Goal: Task Accomplishment & Management: Manage account settings

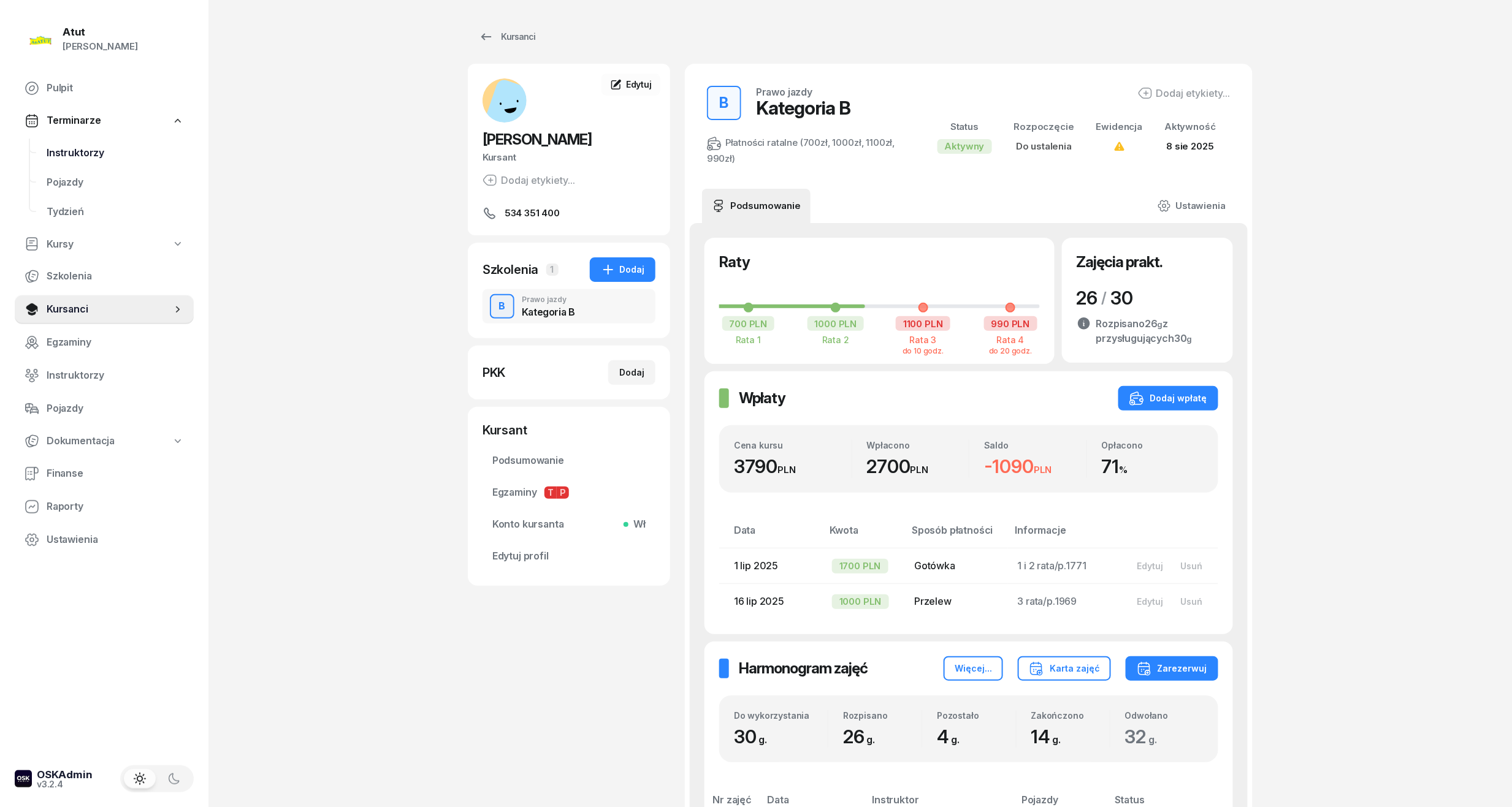
click at [70, 156] on span "Instruktorzy" at bounding box center [115, 153] width 137 height 16
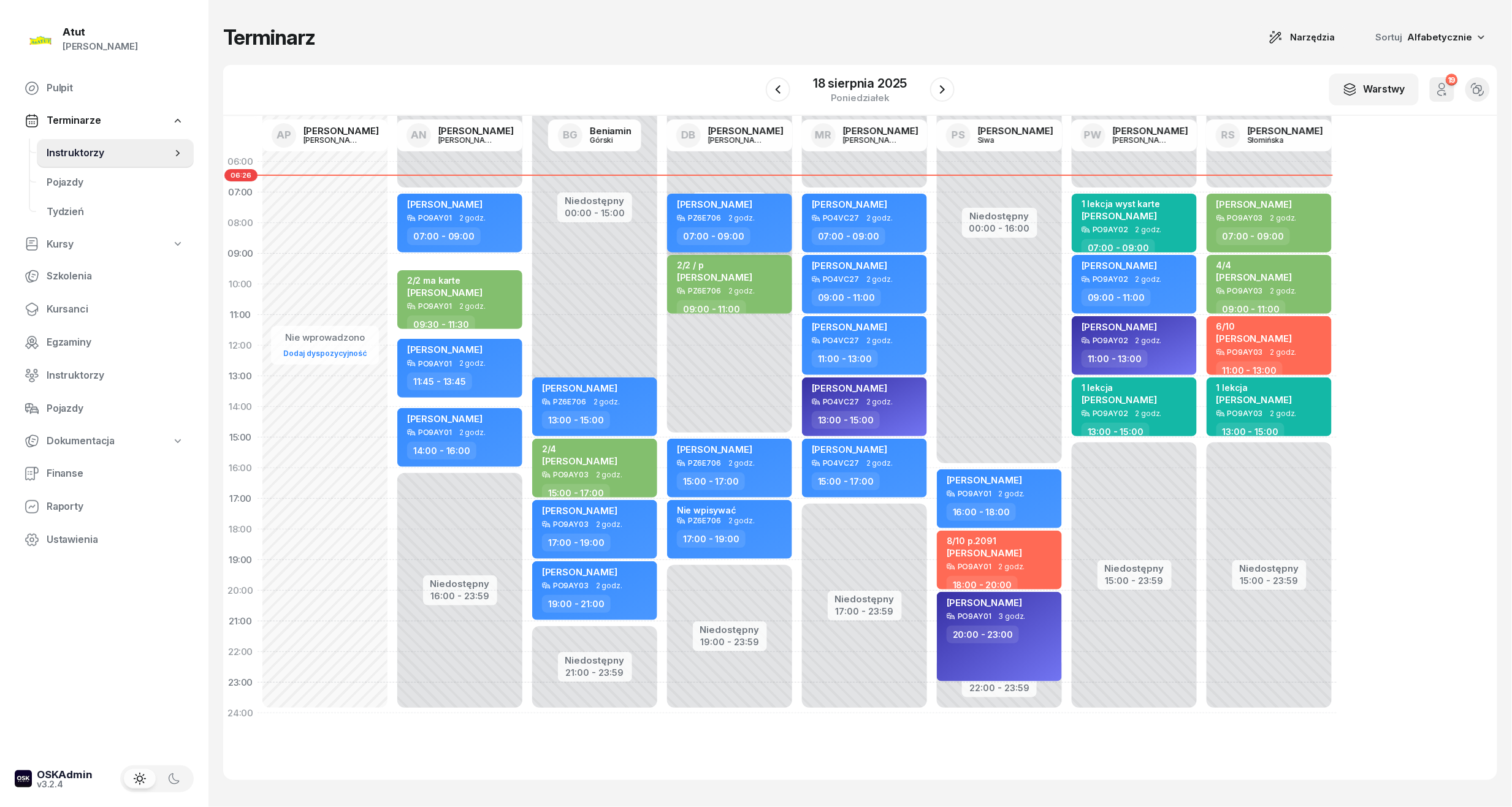
click at [712, 202] on span "[PERSON_NAME]" at bounding box center [714, 204] width 75 height 12
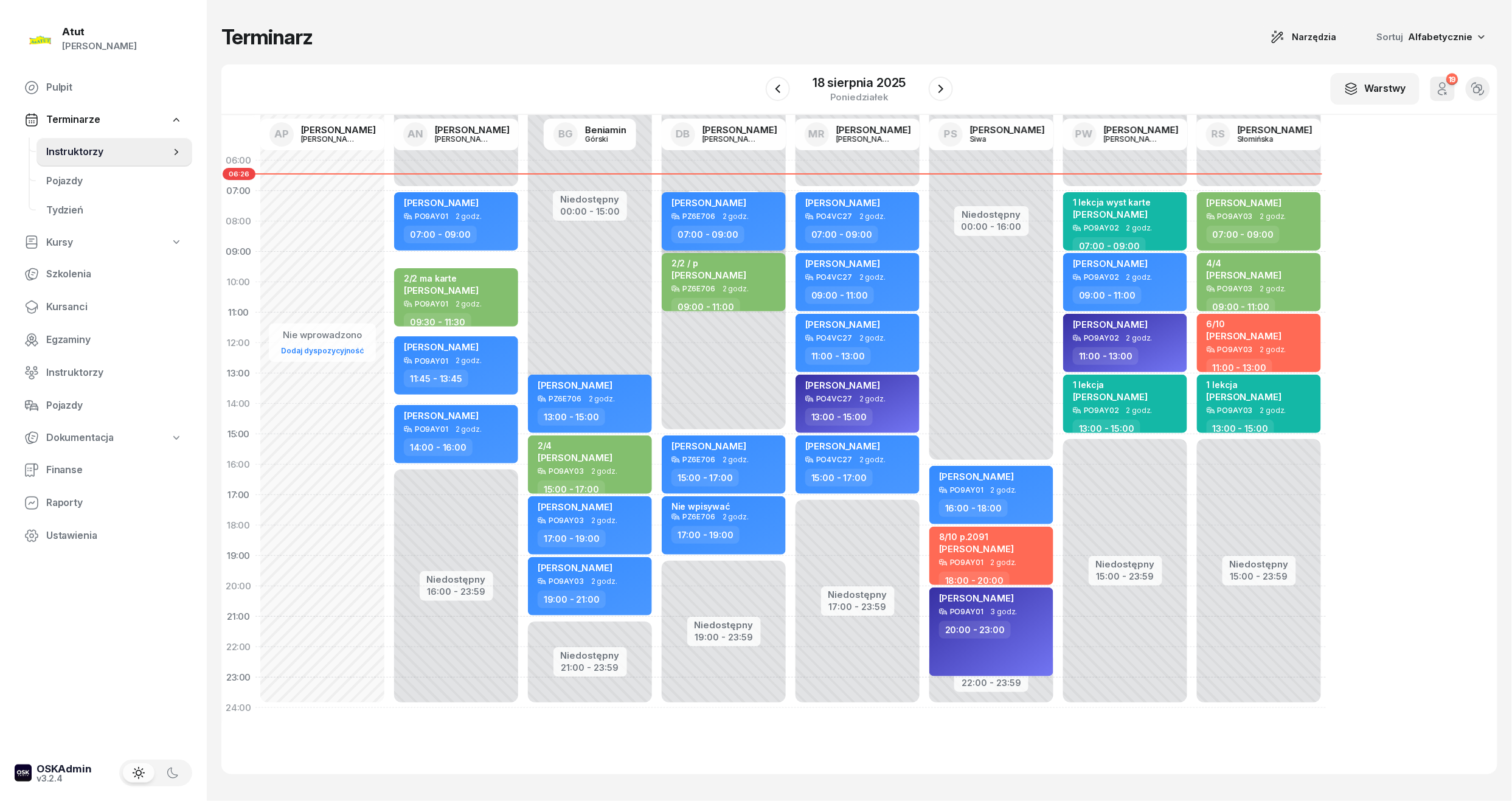
select select "07"
select select "09"
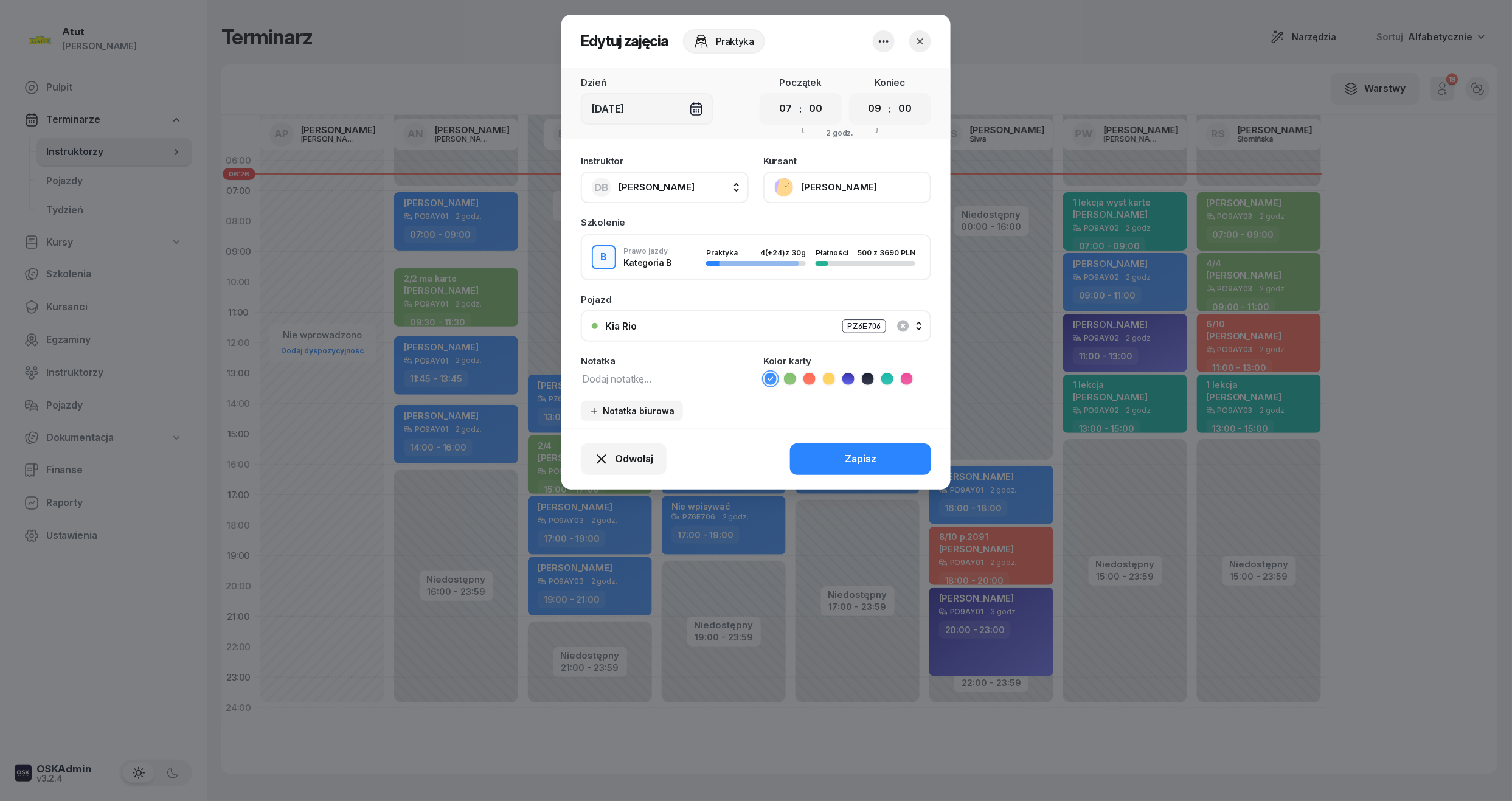
click at [803, 186] on button "[PERSON_NAME]" at bounding box center [847, 187] width 168 height 32
click at [795, 232] on div "Otwórz profil" at bounding box center [803, 228] width 59 height 16
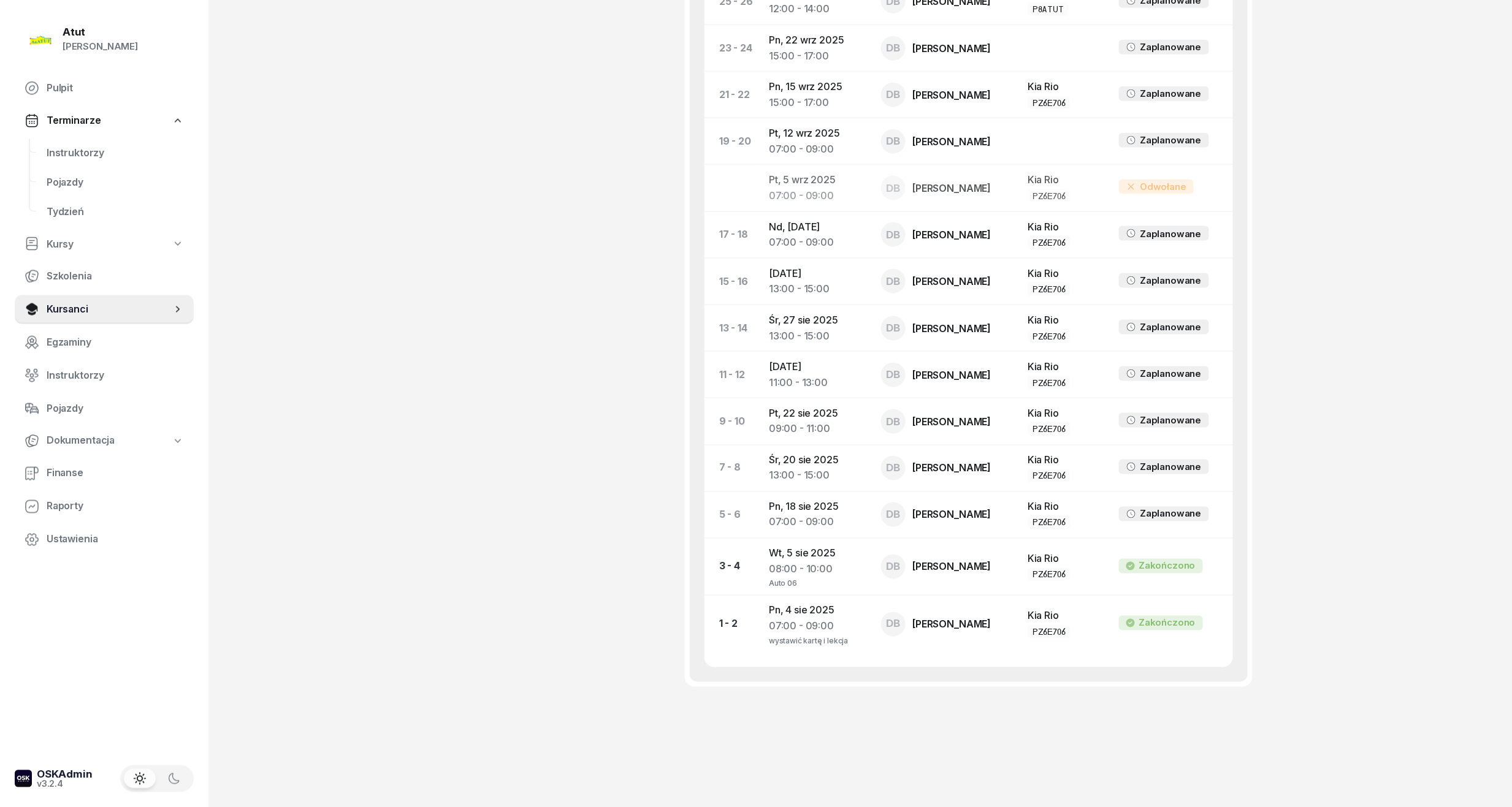
scroll to position [463, 0]
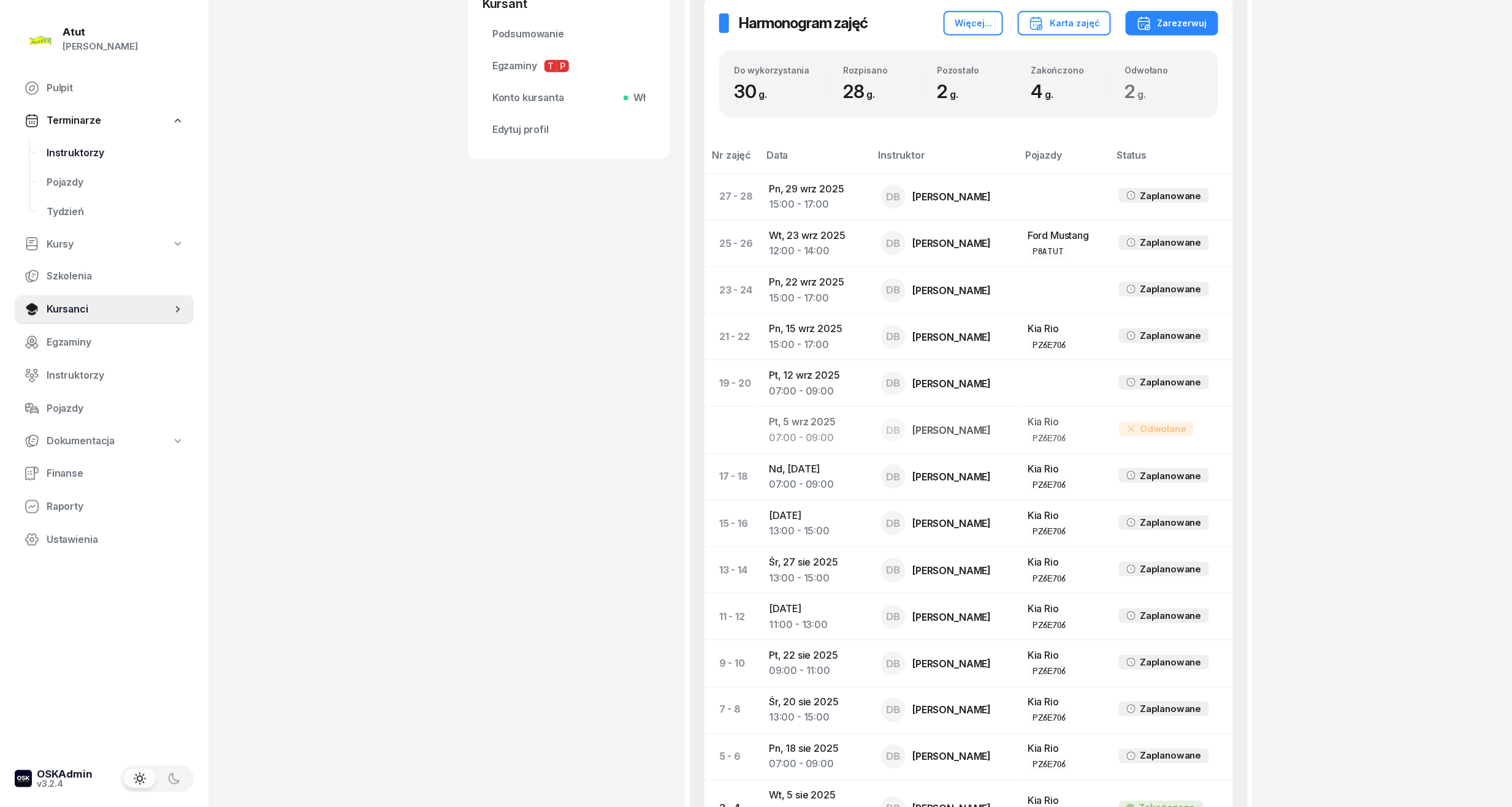
click at [81, 152] on span "Instruktorzy" at bounding box center [115, 153] width 137 height 16
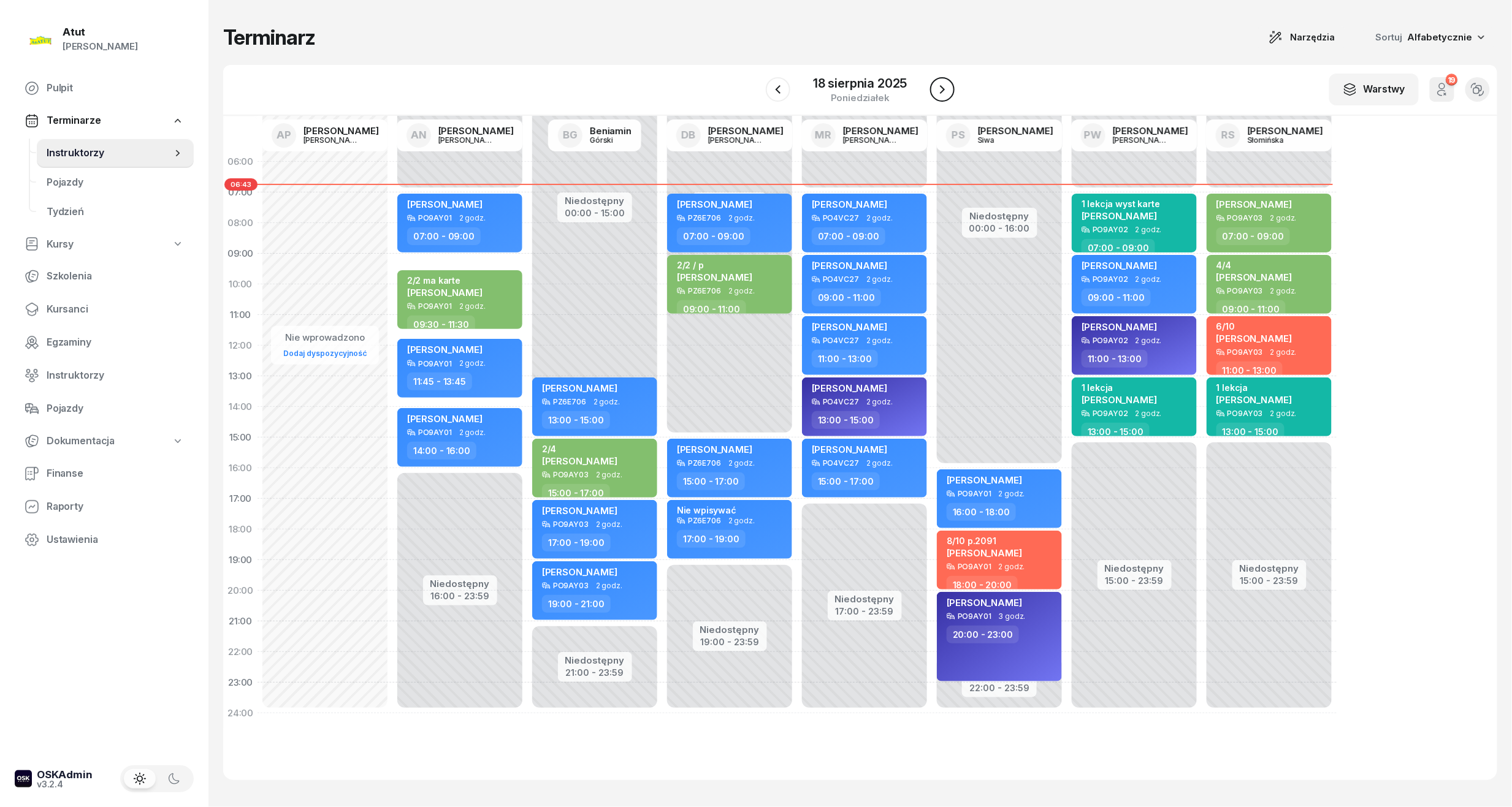
click at [950, 86] on icon "button" at bounding box center [942, 89] width 15 height 15
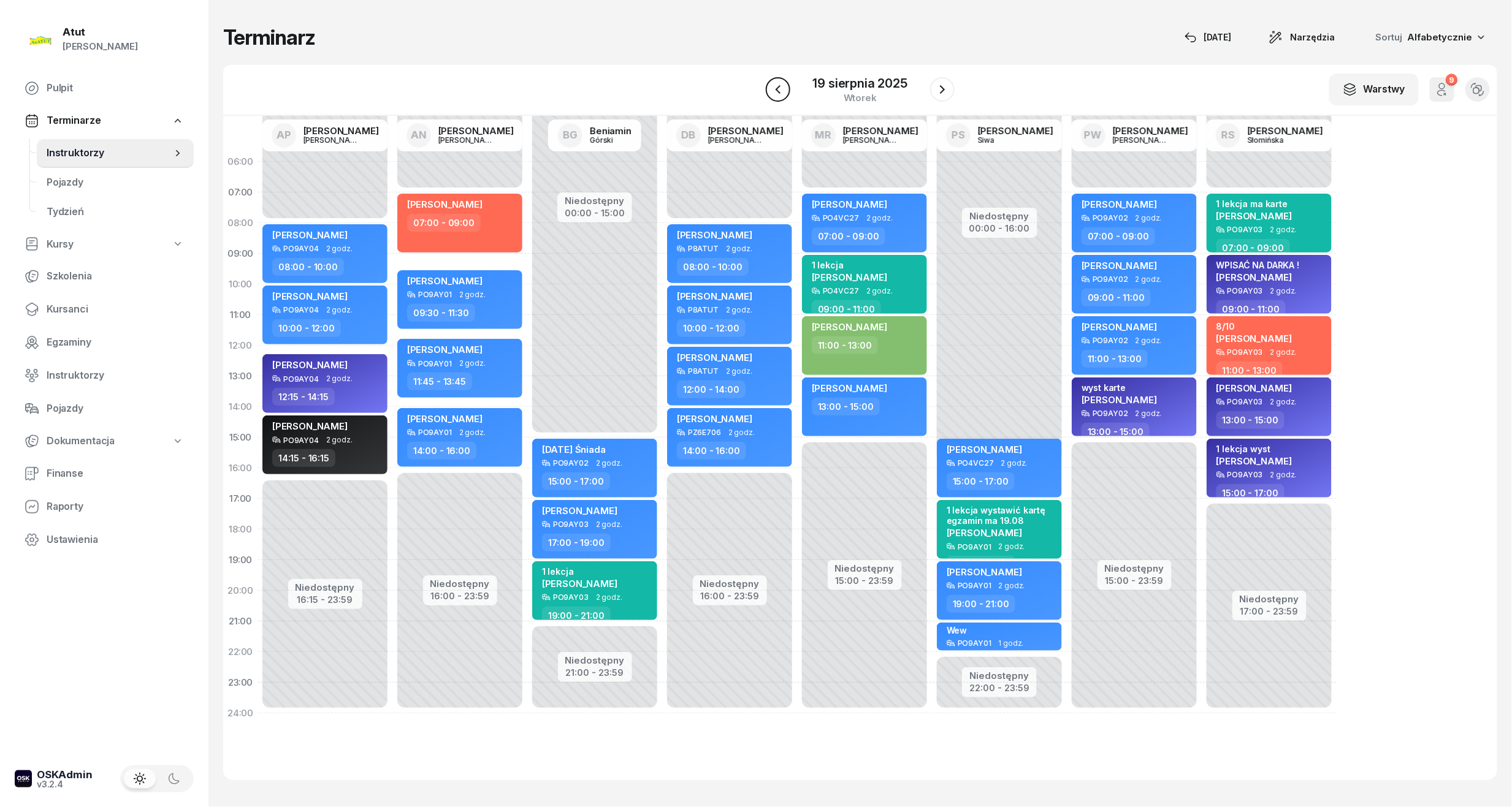
click at [781, 92] on icon "button" at bounding box center [778, 89] width 15 height 15
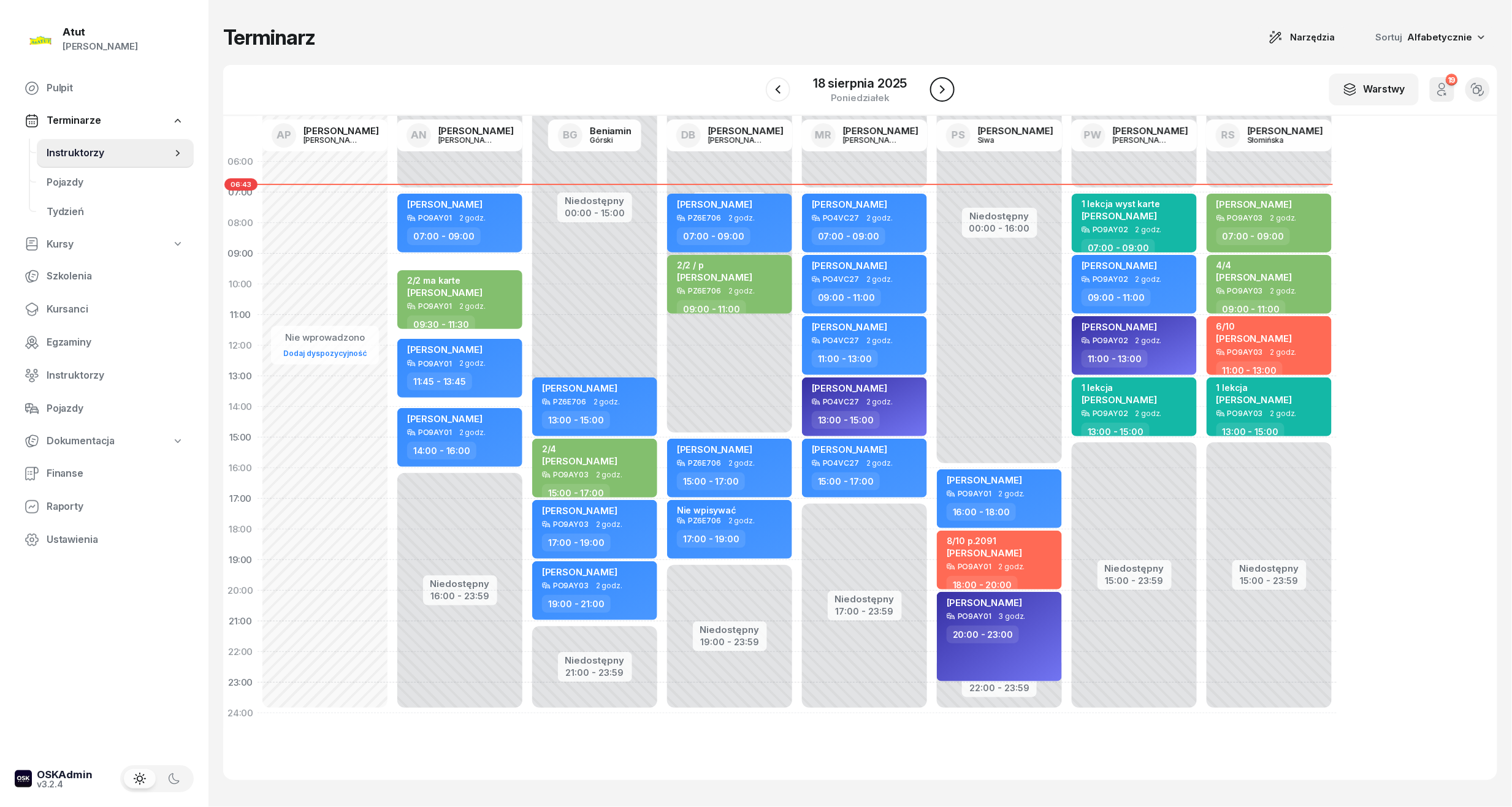
click at [936, 89] on icon "button" at bounding box center [942, 89] width 15 height 15
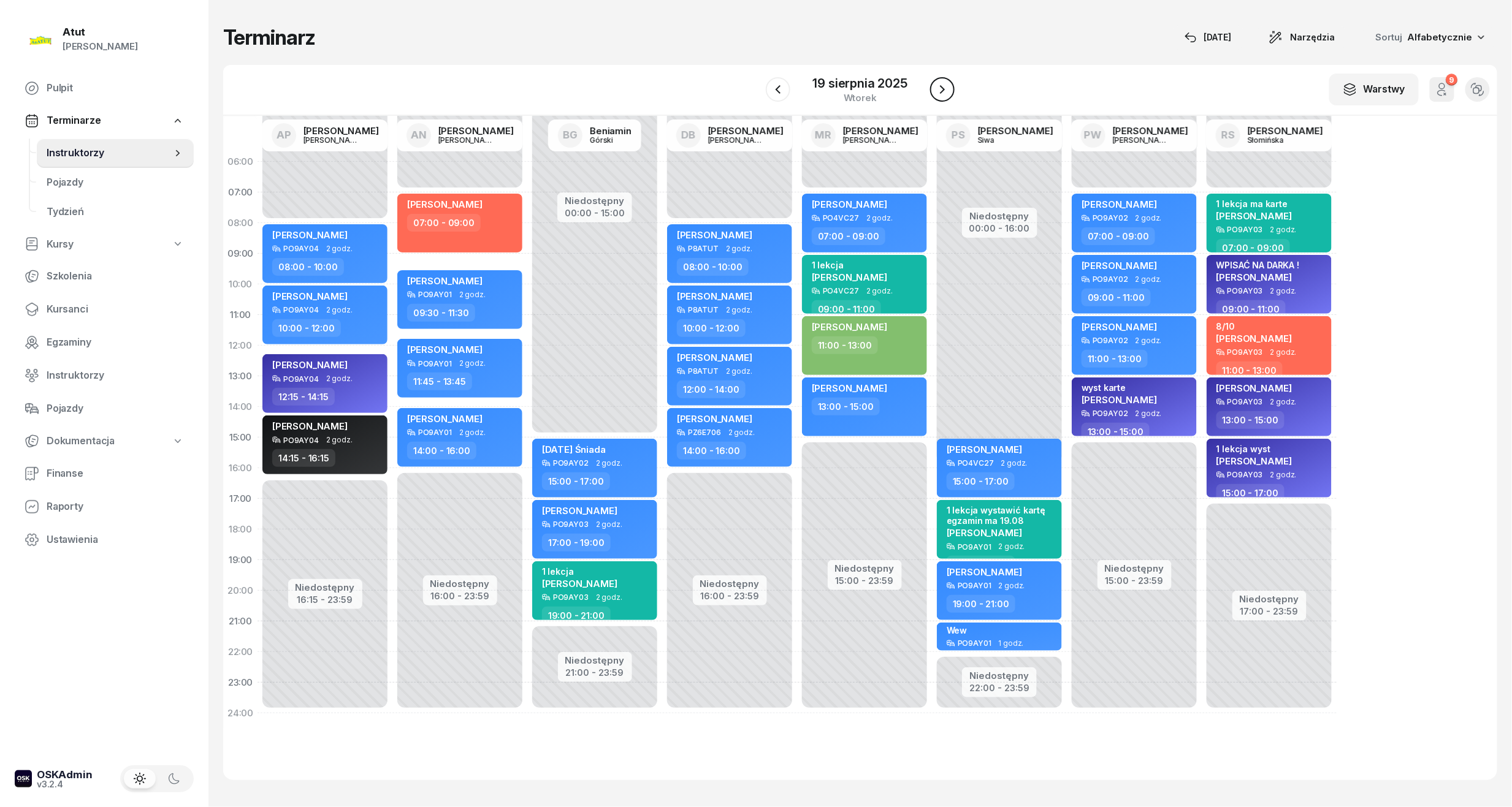
click at [943, 97] on button "button" at bounding box center [942, 89] width 25 height 25
click at [943, 97] on button "button" at bounding box center [942, 89] width 25 height 25
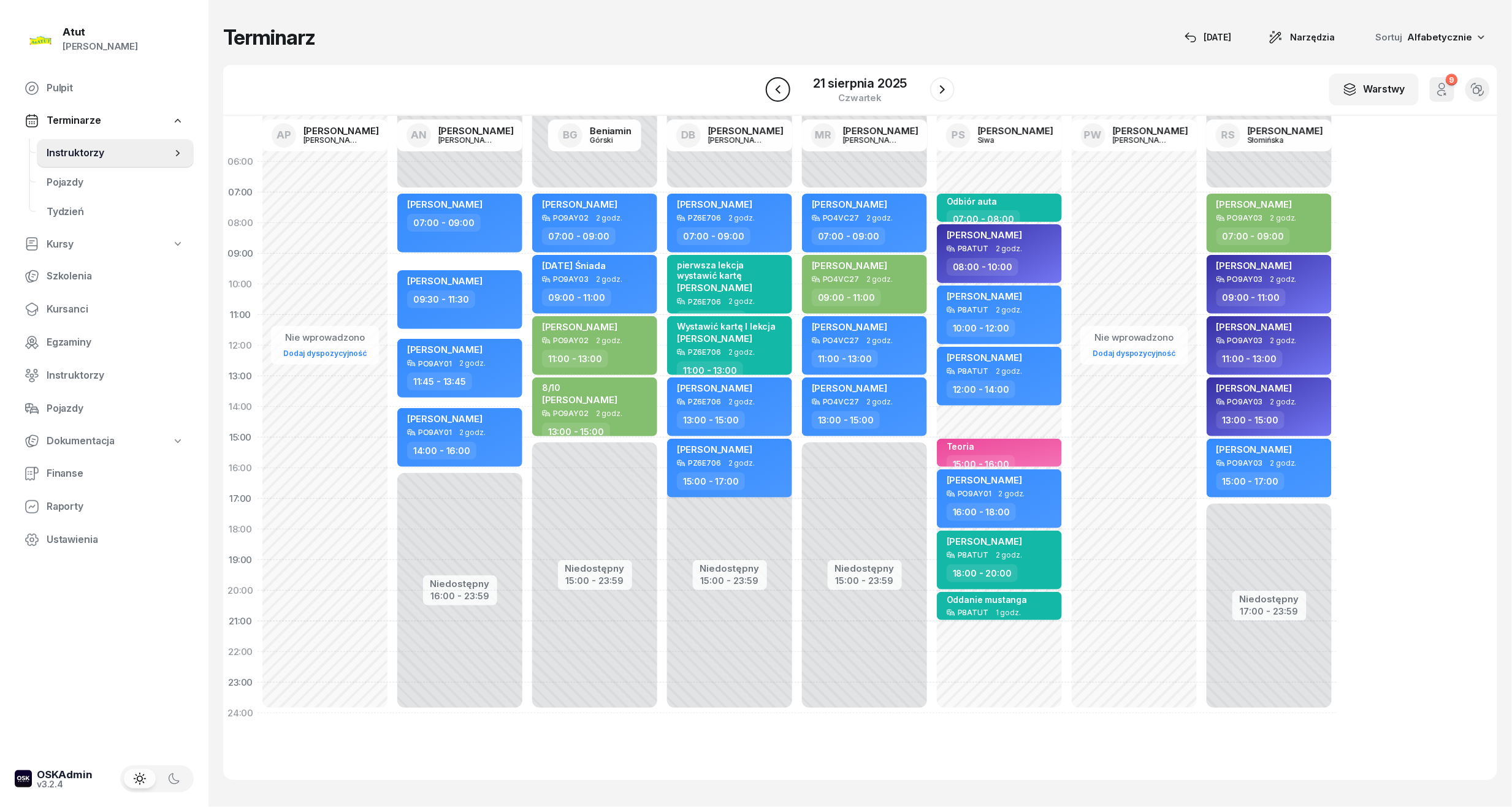
click at [775, 92] on icon "button" at bounding box center [778, 89] width 15 height 15
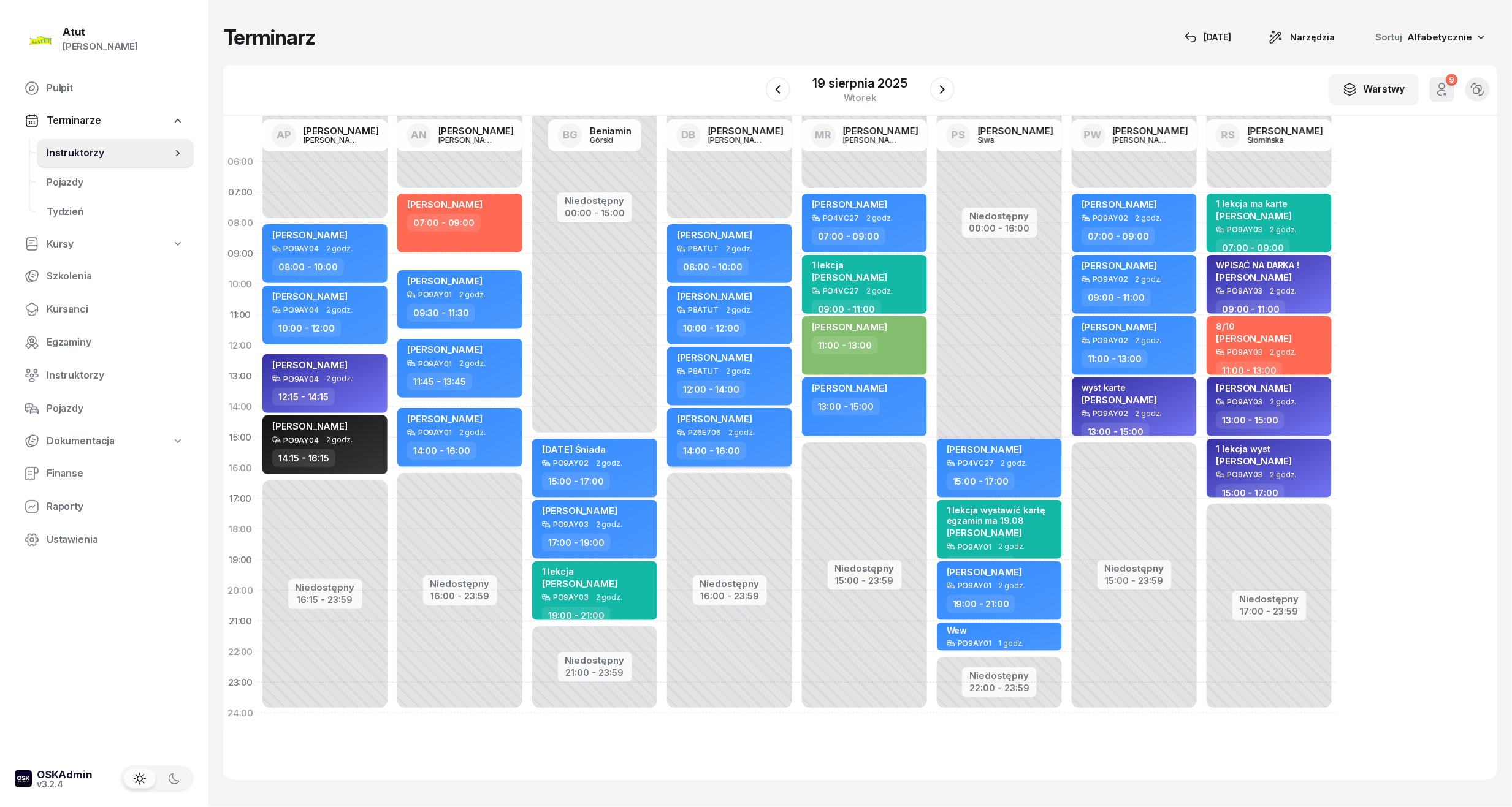
drag, startPoint x: 702, startPoint y: 417, endPoint x: 683, endPoint y: 418, distance: 19.0
click at [683, 418] on span "[PERSON_NAME]" at bounding box center [714, 419] width 75 height 12
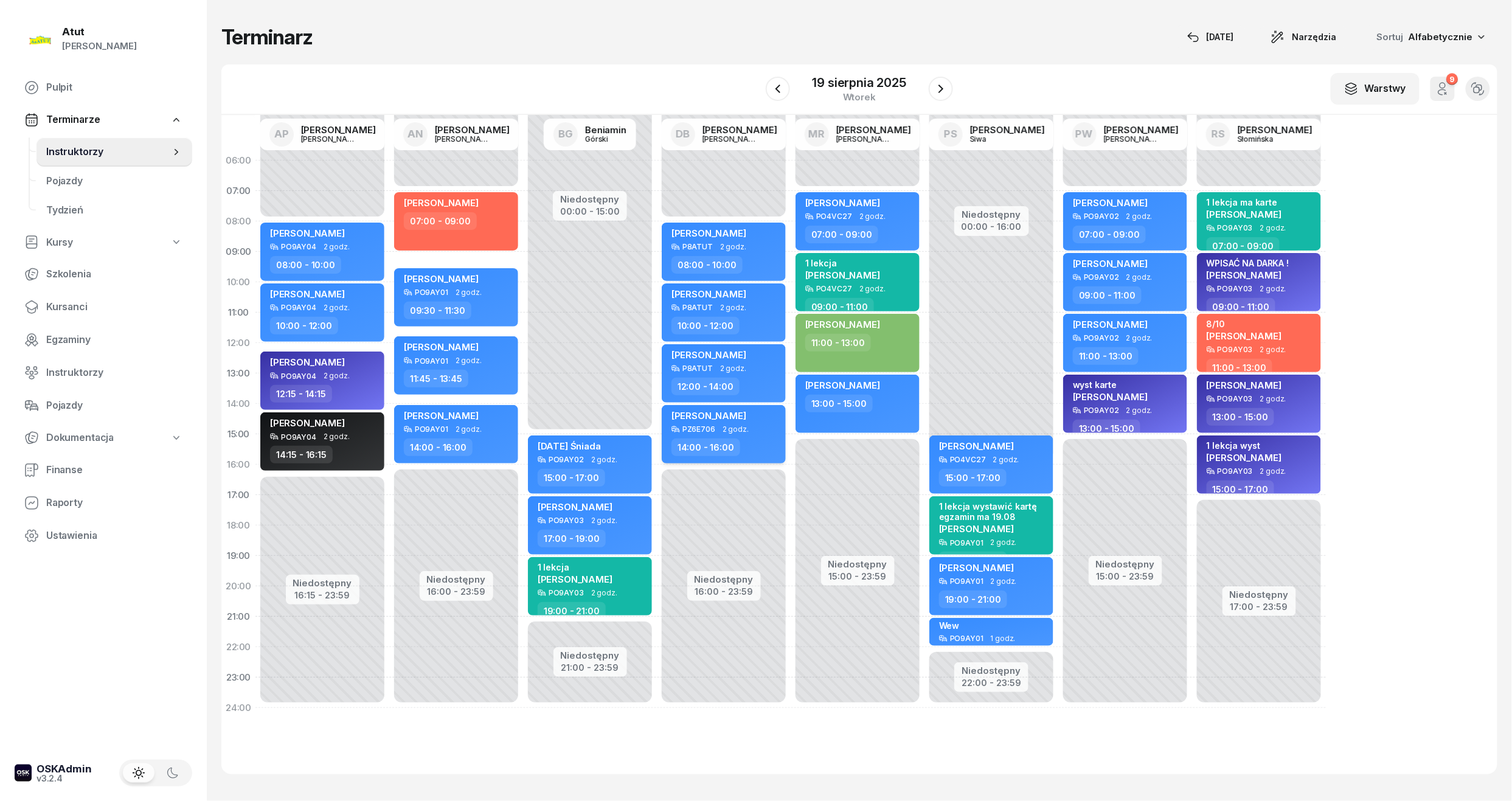
select select "14"
select select "16"
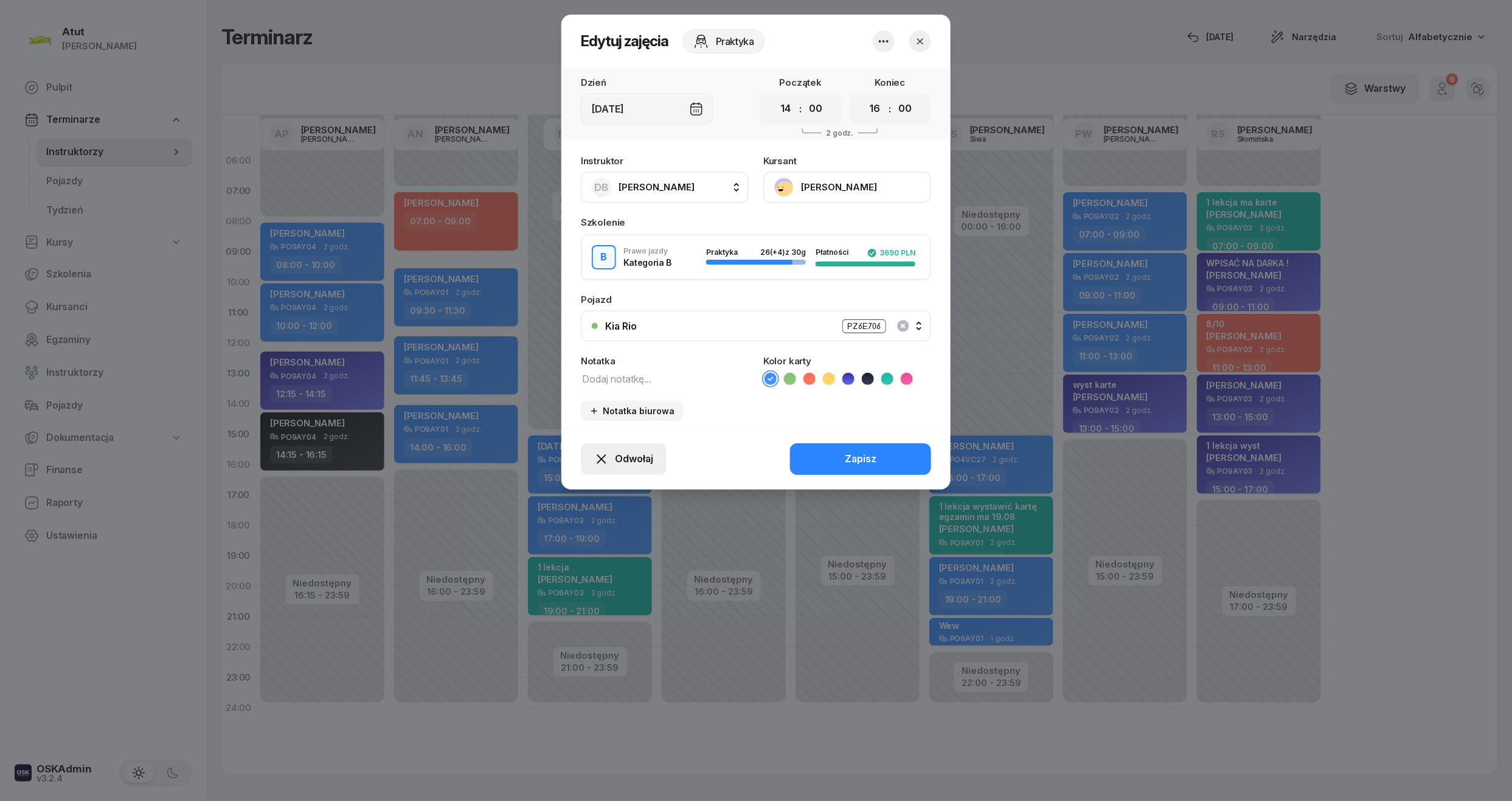
click at [627, 455] on span "Odwołaj" at bounding box center [634, 459] width 38 height 16
click at [884, 41] on icon "button" at bounding box center [883, 41] width 10 height 2
click at [837, 77] on div "Usuń" at bounding box center [837, 78] width 22 height 16
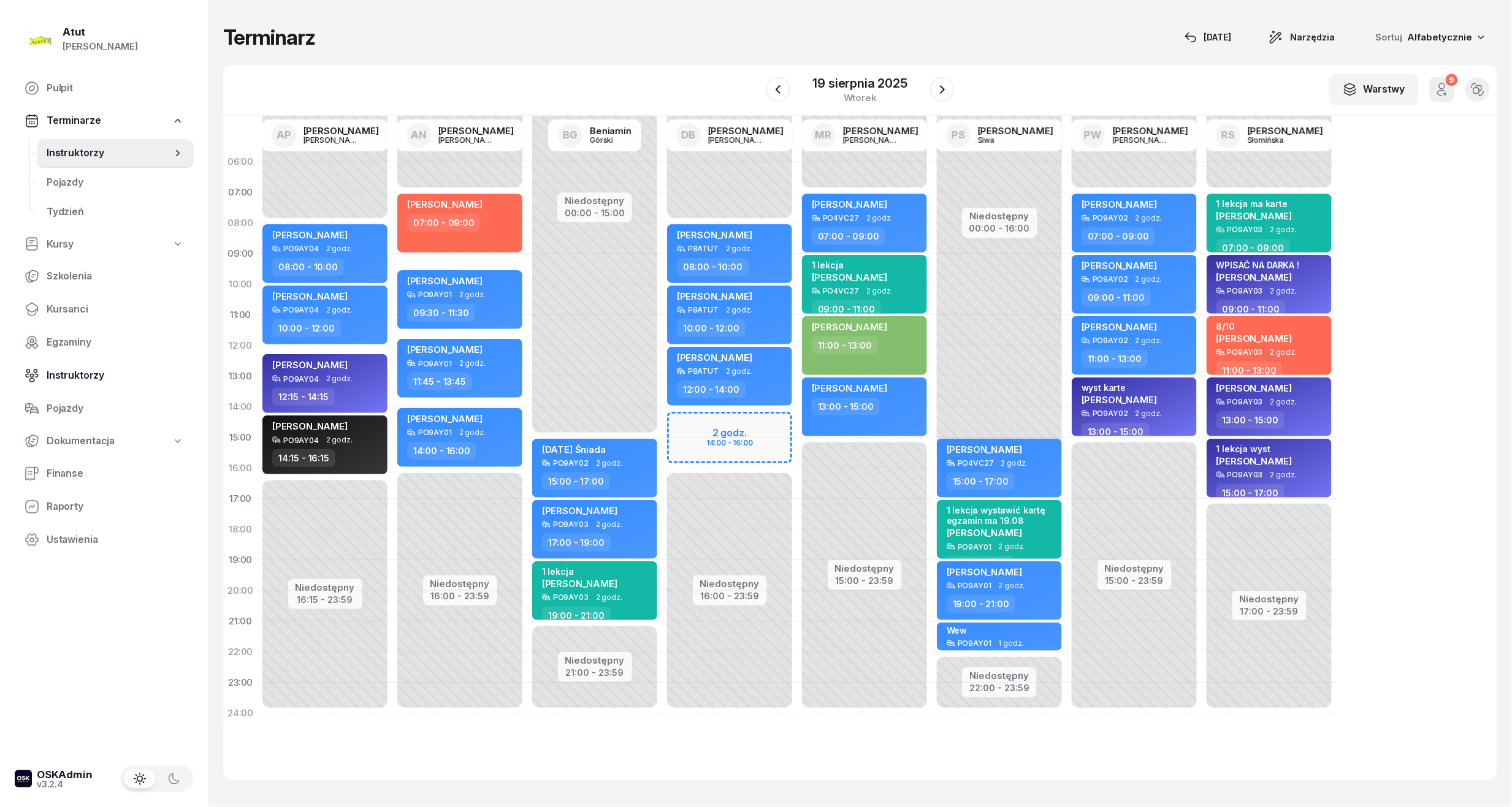
click at [71, 371] on span "Instruktorzy" at bounding box center [115, 375] width 137 height 16
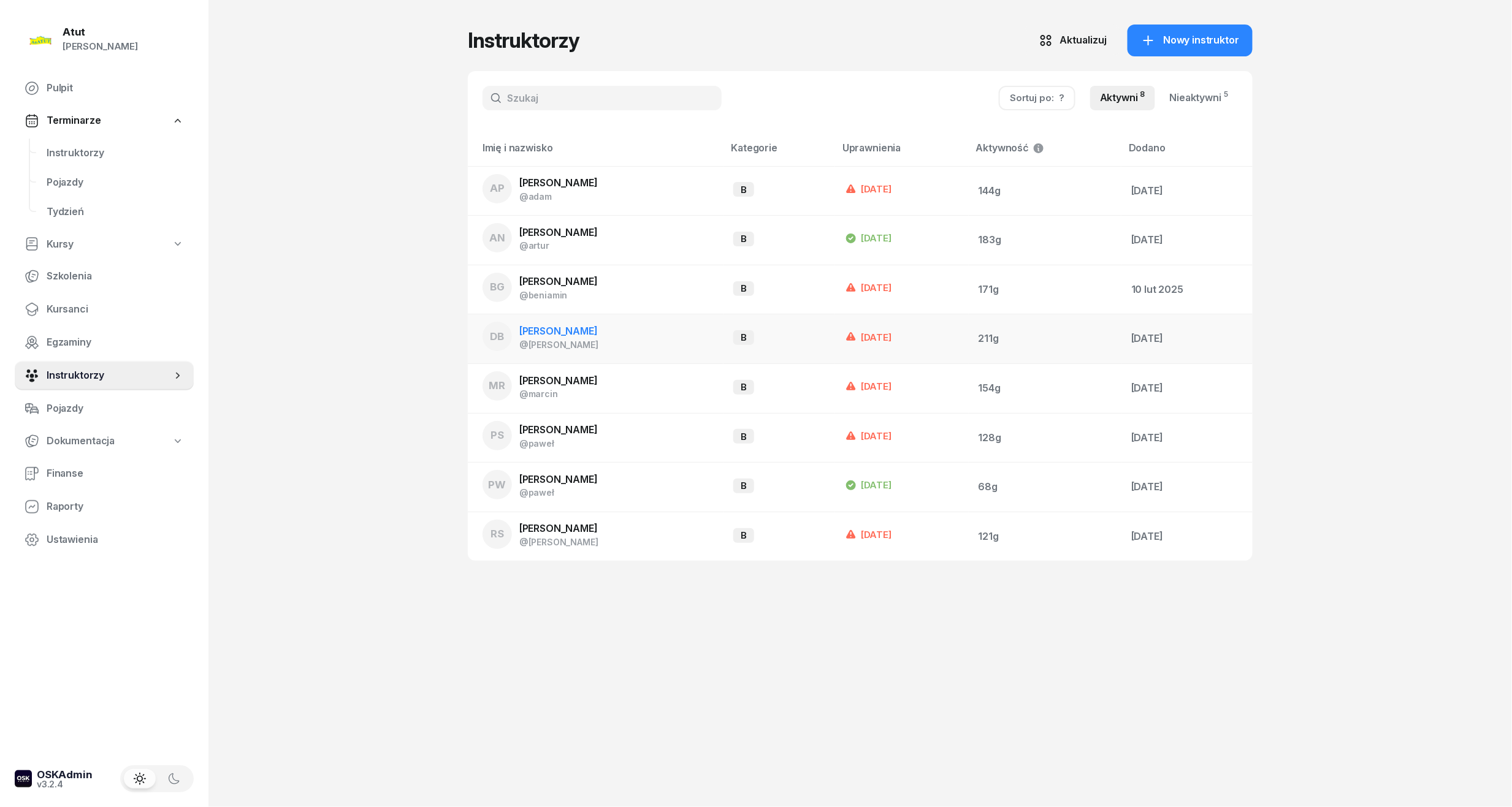
click at [560, 327] on span "[PERSON_NAME]" at bounding box center [558, 331] width 78 height 12
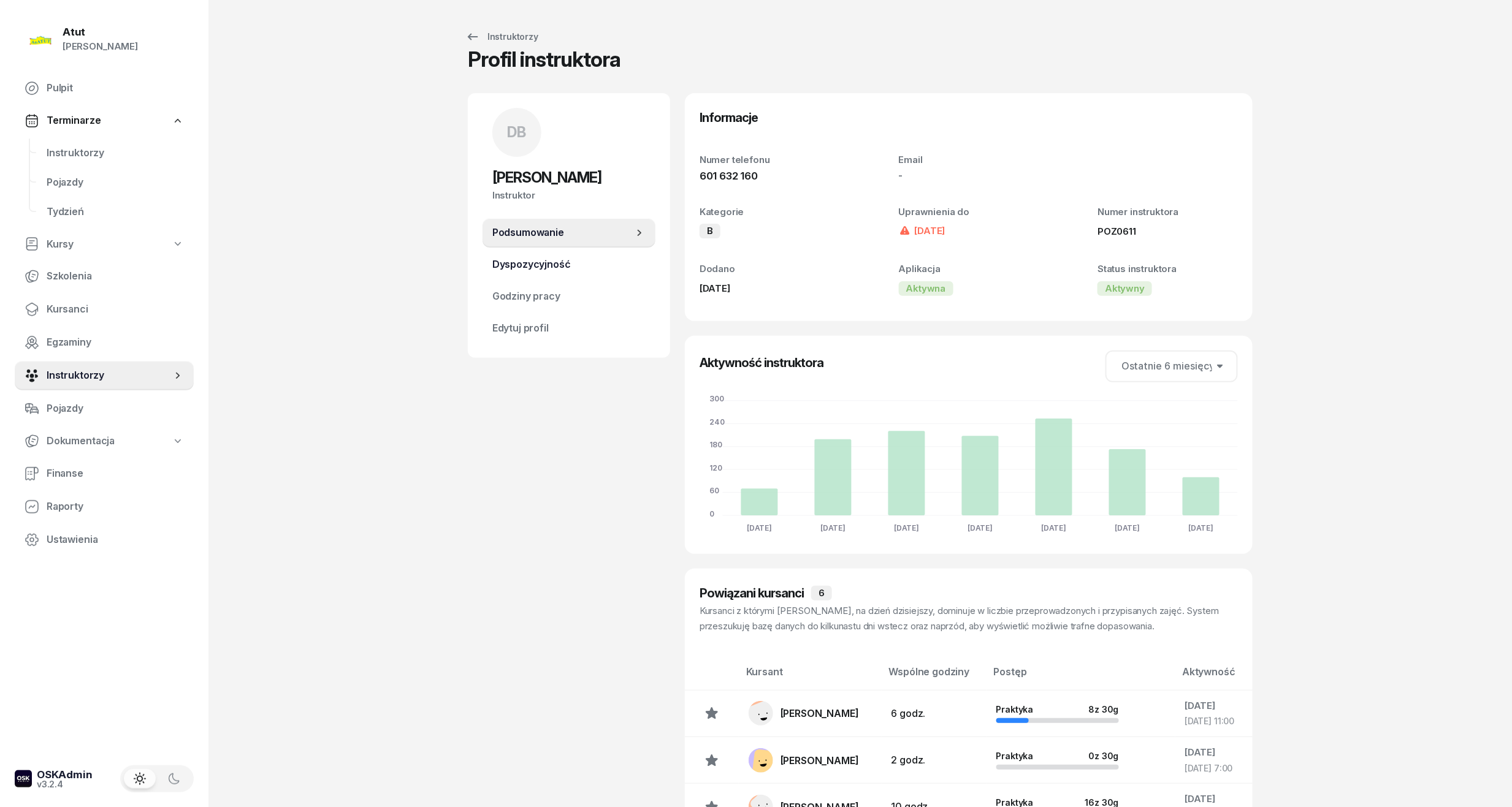
click at [540, 260] on span "Dyspozycyjność" at bounding box center [569, 264] width 154 height 16
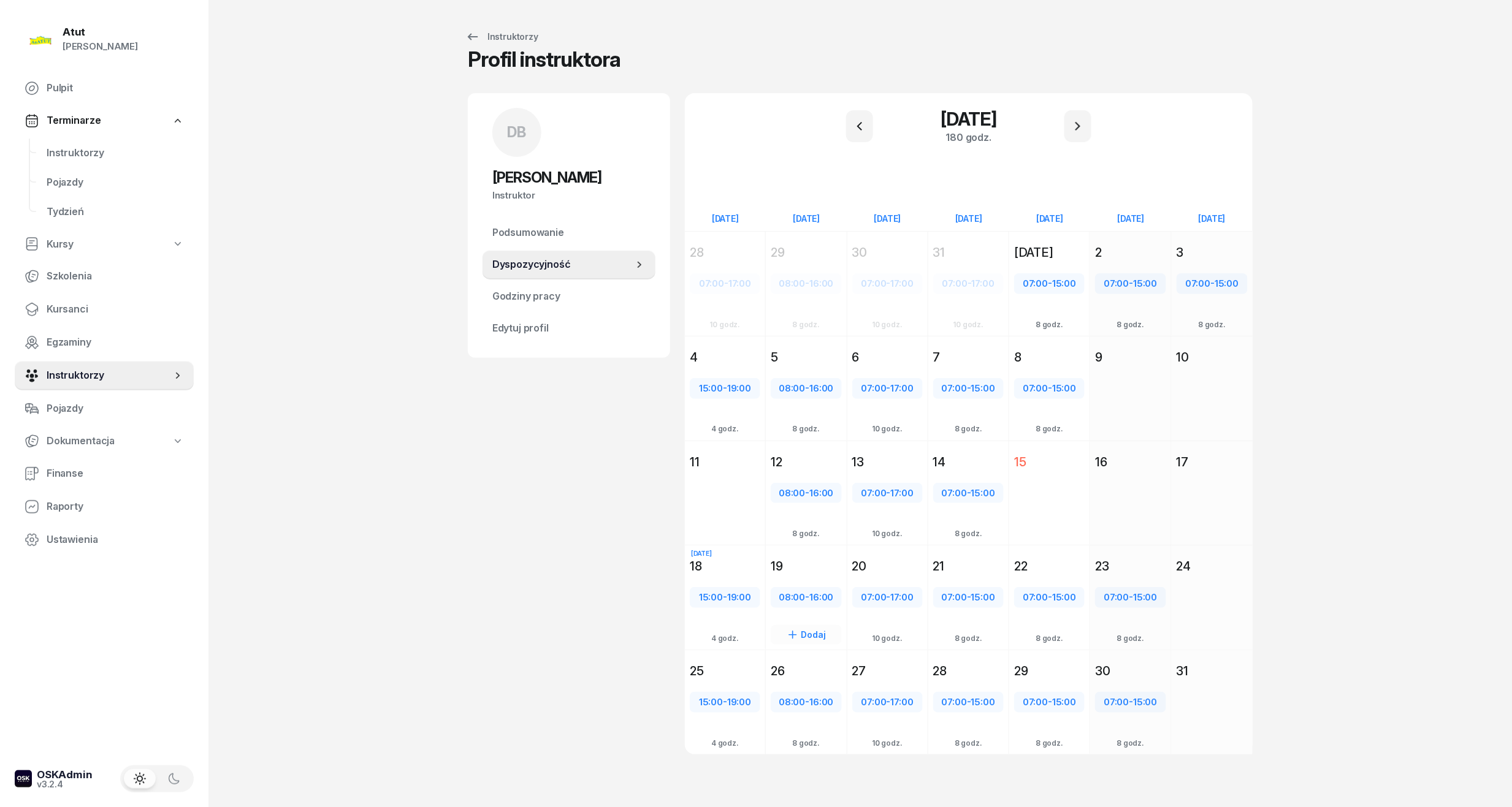
click at [799, 577] on div "08:00 - 16:00 Dodaj 8 godz." at bounding box center [806, 618] width 81 height 84
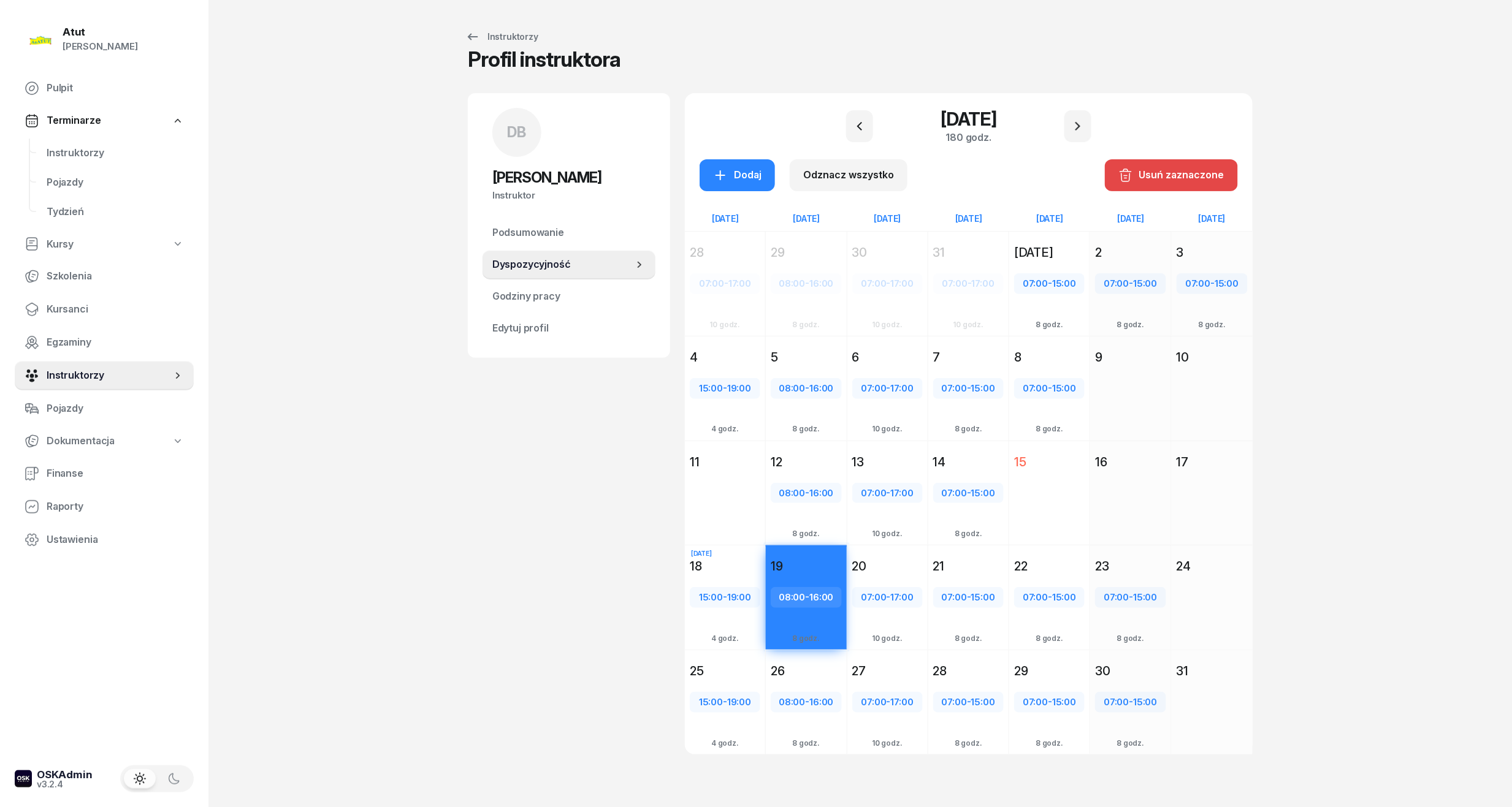
click at [1133, 180] on div "Usuń zaznaczone" at bounding box center [1171, 174] width 106 height 16
click at [734, 177] on div "Dodaj" at bounding box center [737, 174] width 48 height 16
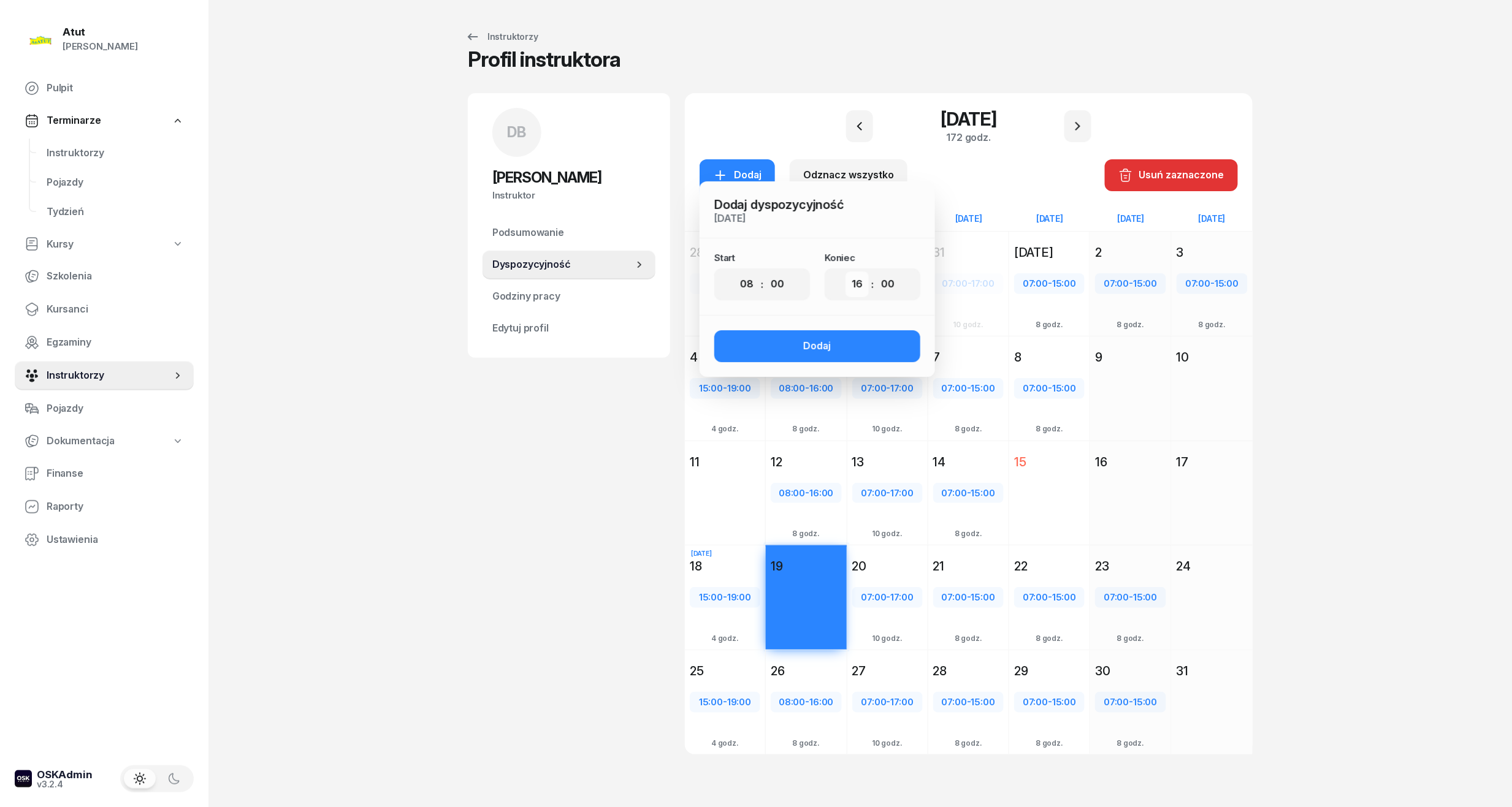
click at [863, 285] on select "00 01 02 03 04 05 06 07 08 09 10 11 12 13 14 15 16 17 18 19 20 21 22 23" at bounding box center [857, 284] width 23 height 26
select select "14"
click at [845, 271] on select "00 01 02 03 04 05 06 07 08 09 10 11 12 13 14 15 16 17 18 19 20 21 22 23" at bounding box center [857, 284] width 23 height 26
click at [829, 341] on div "Dodaj" at bounding box center [817, 346] width 28 height 16
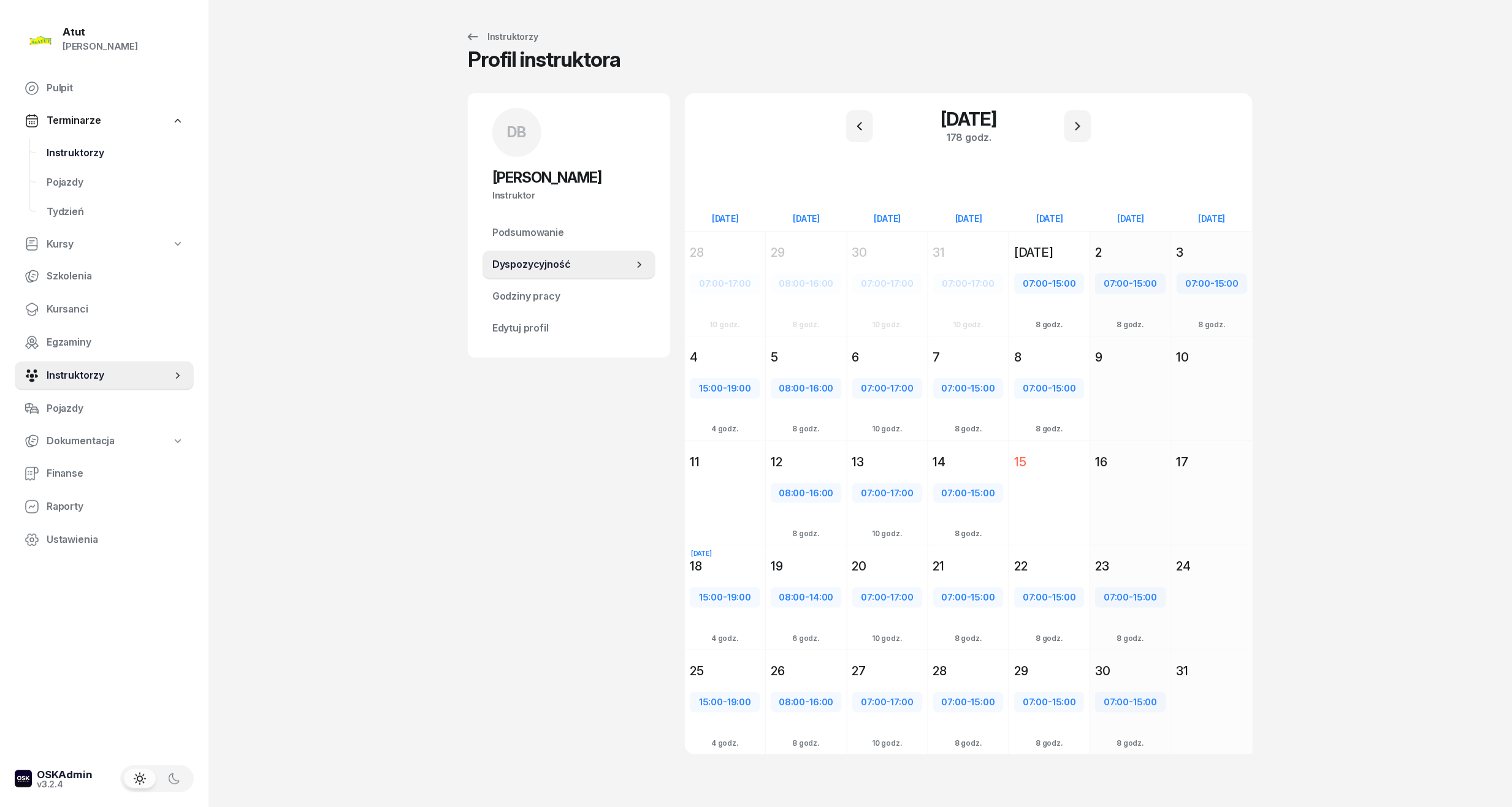
click at [88, 150] on span "Instruktorzy" at bounding box center [115, 153] width 137 height 16
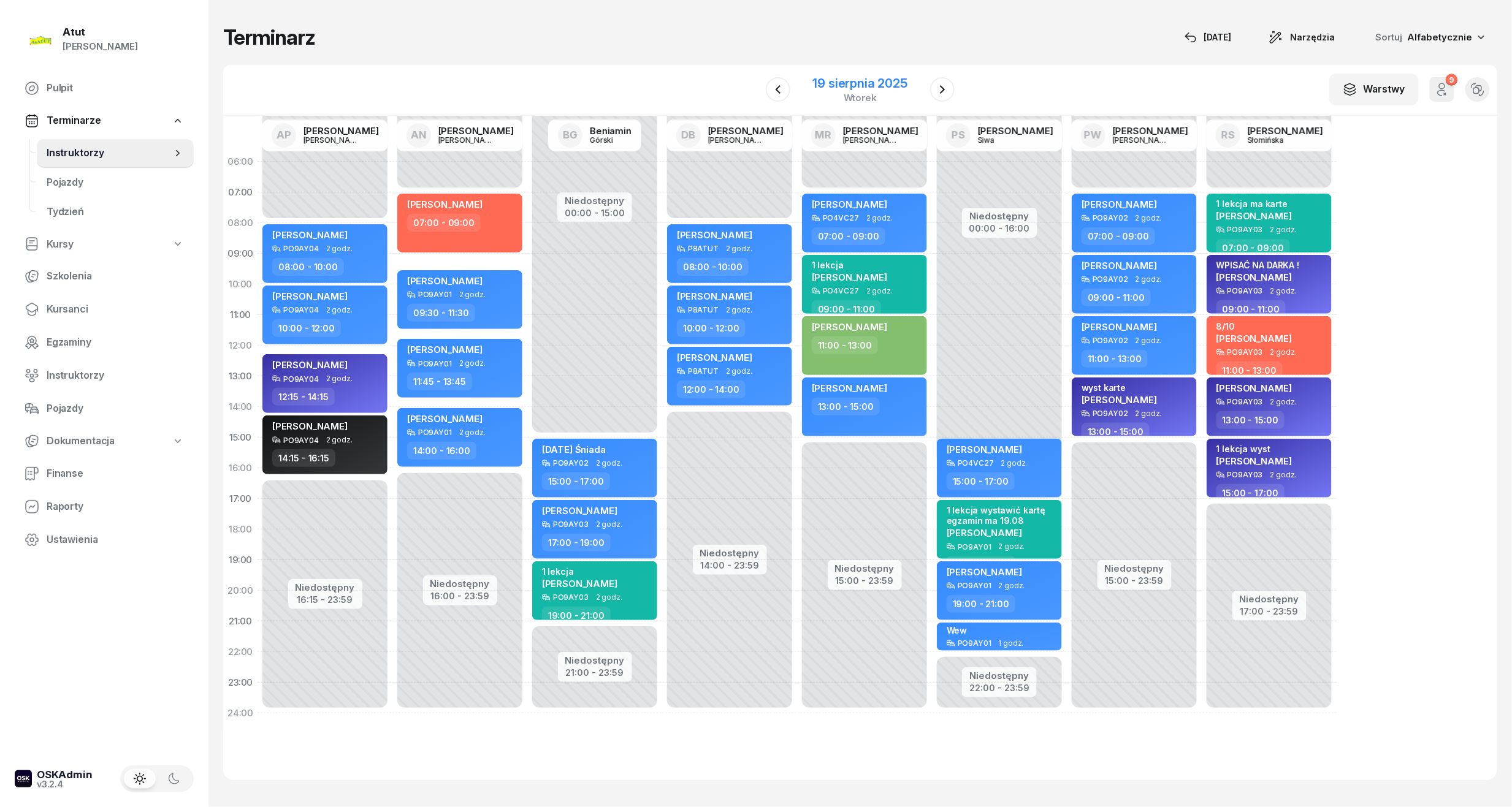
click at [869, 81] on div "19 sierpnia 2025" at bounding box center [860, 83] width 95 height 12
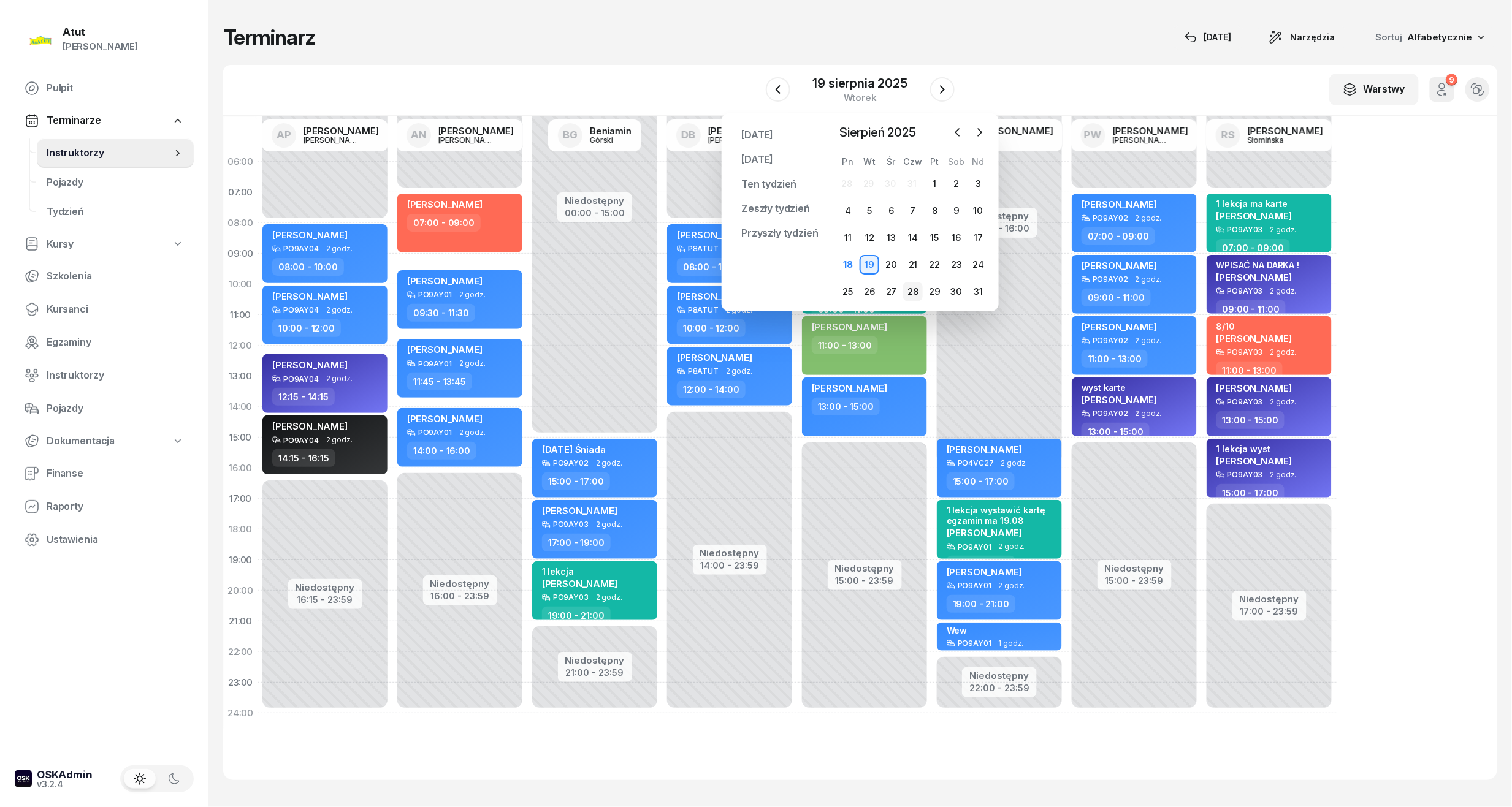
click at [913, 287] on div "28" at bounding box center [913, 291] width 19 height 19
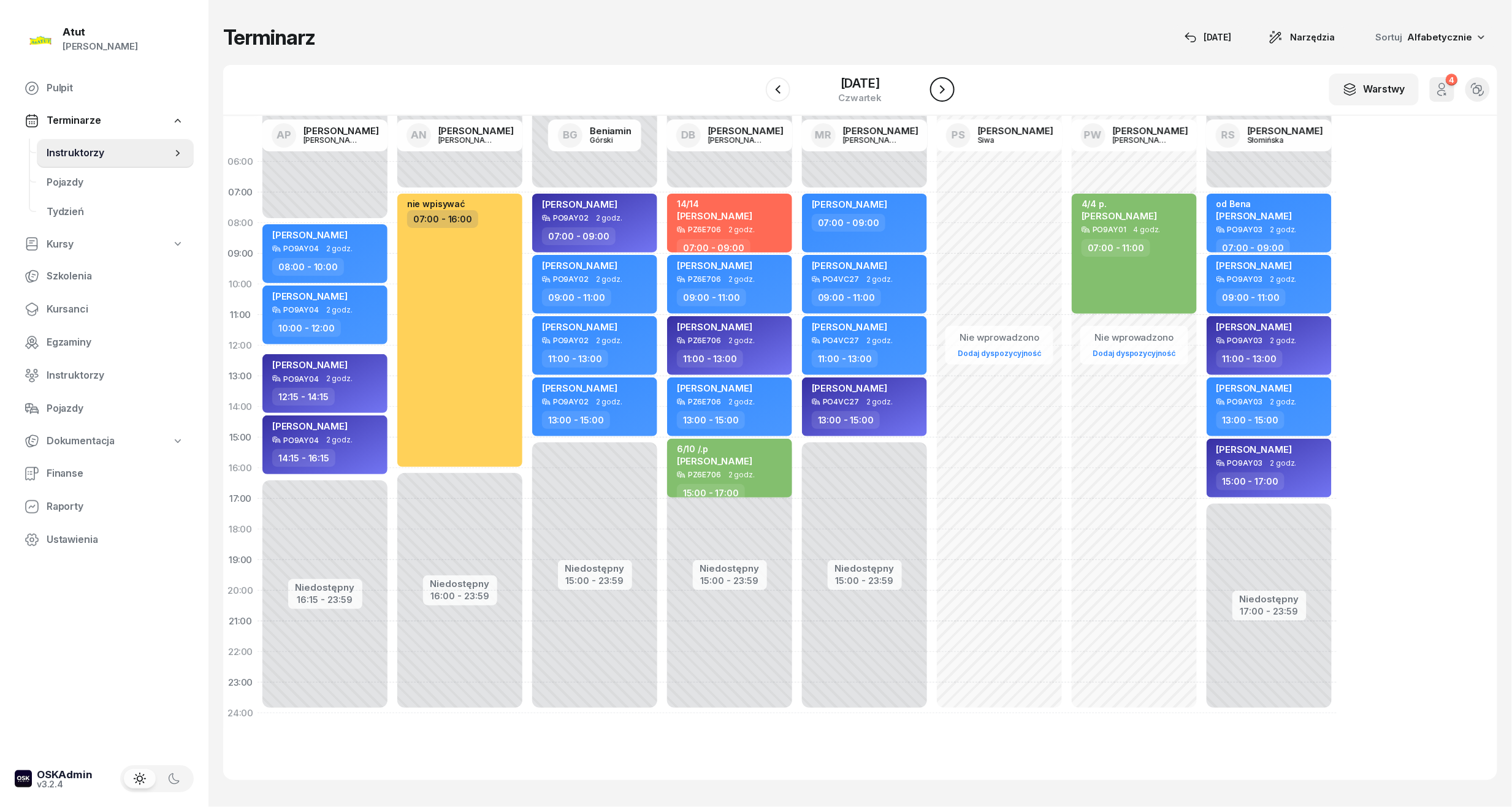
click at [947, 94] on icon "button" at bounding box center [942, 89] width 15 height 15
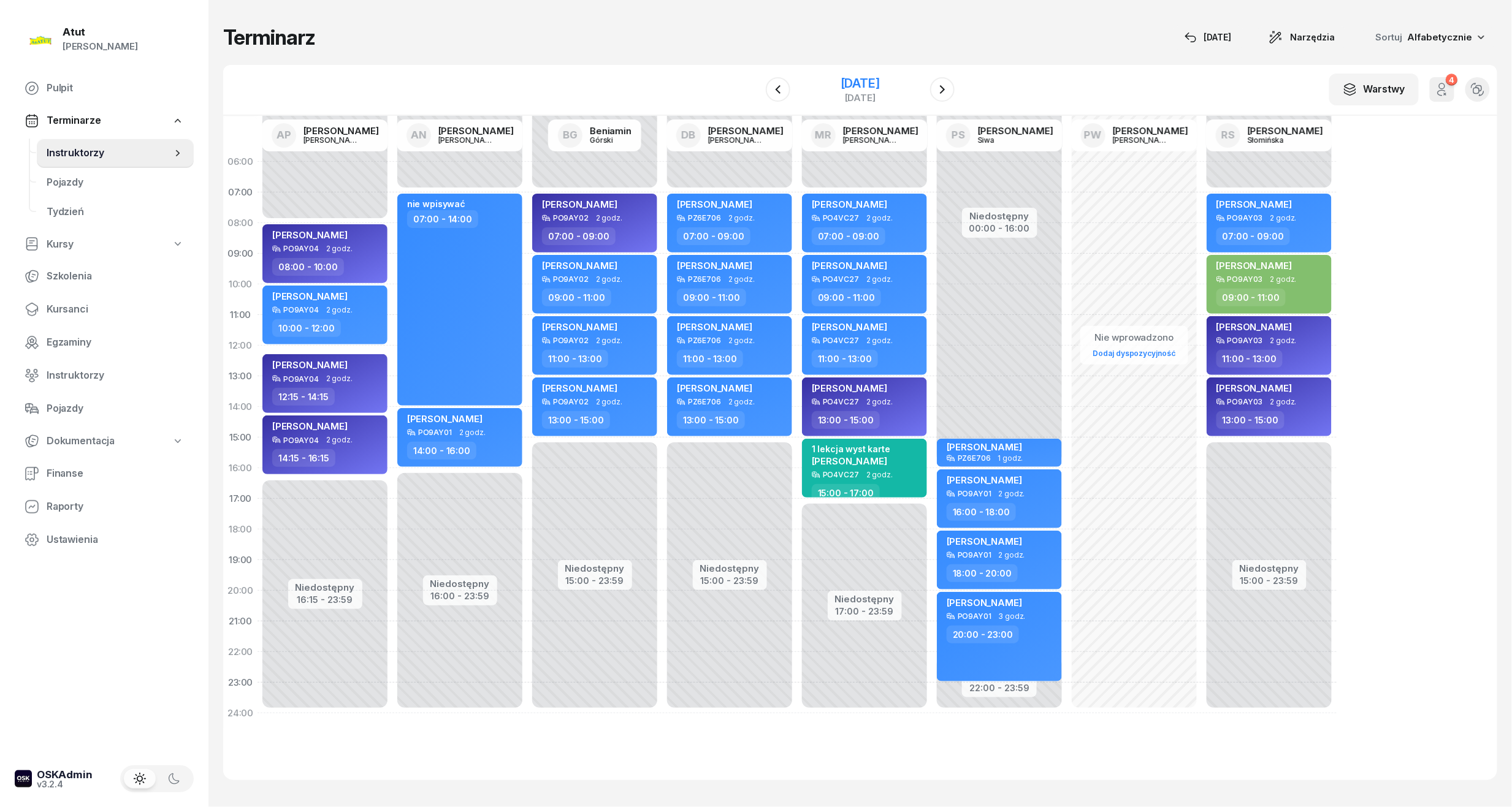
click at [870, 77] on div "[DATE]" at bounding box center [860, 83] width 40 height 12
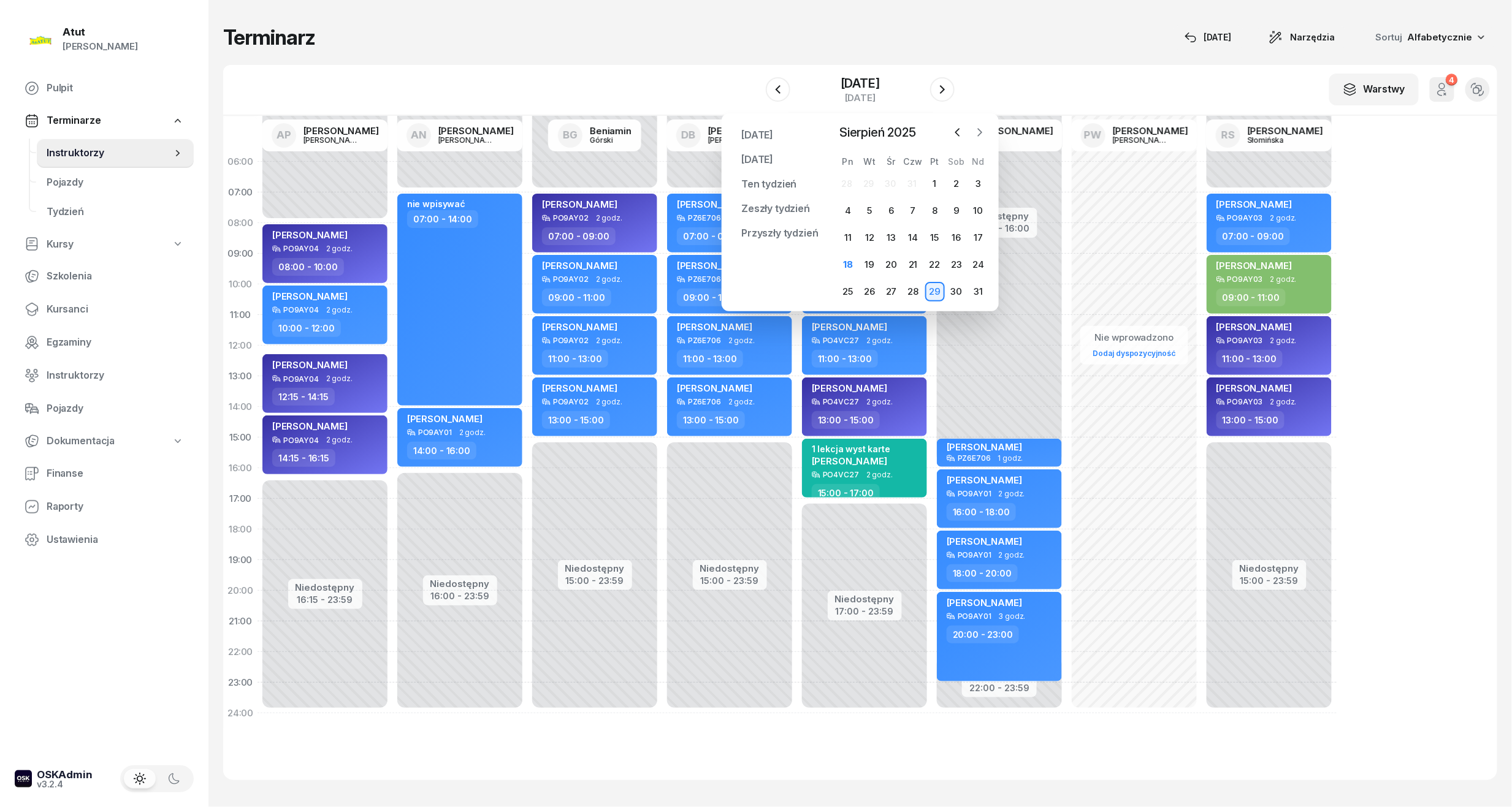
click at [983, 133] on icon "button" at bounding box center [980, 132] width 12 height 12
click at [916, 179] on div "4" at bounding box center [913, 183] width 19 height 19
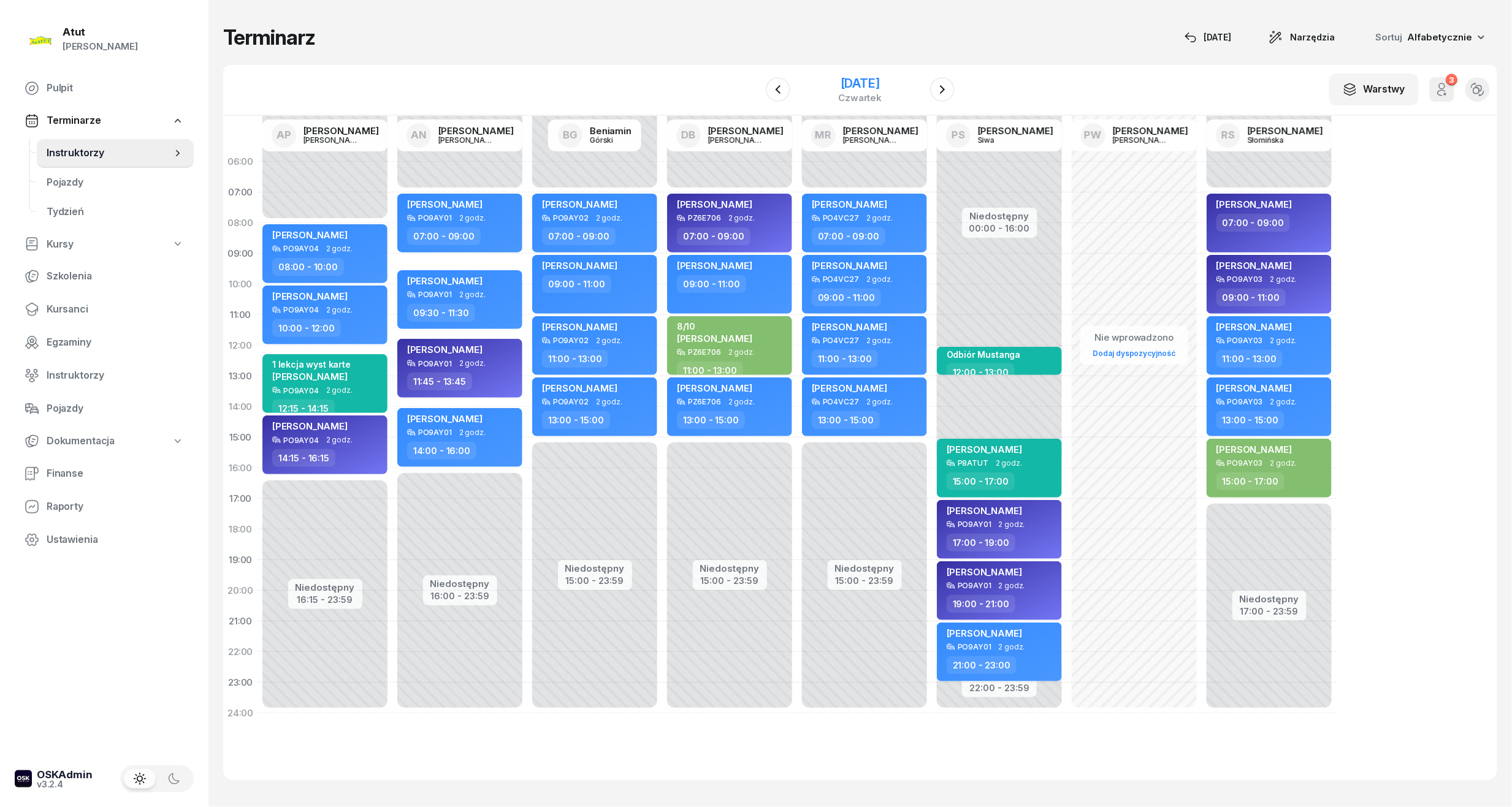
click at [841, 84] on div "[DATE]" at bounding box center [860, 83] width 43 height 12
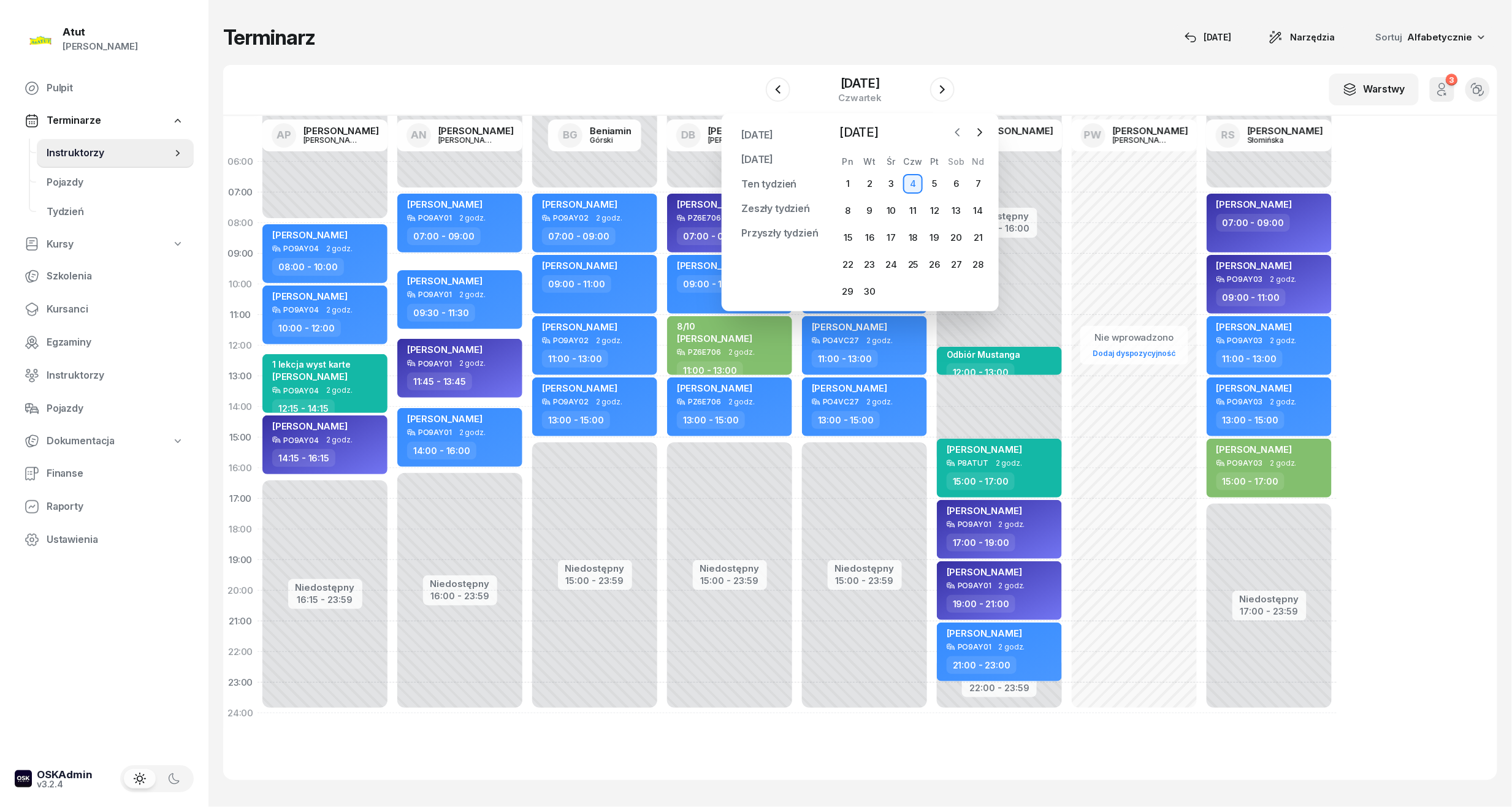
click at [957, 133] on icon "button" at bounding box center [957, 132] width 12 height 12
click at [847, 259] on div "18" at bounding box center [848, 265] width 19 height 19
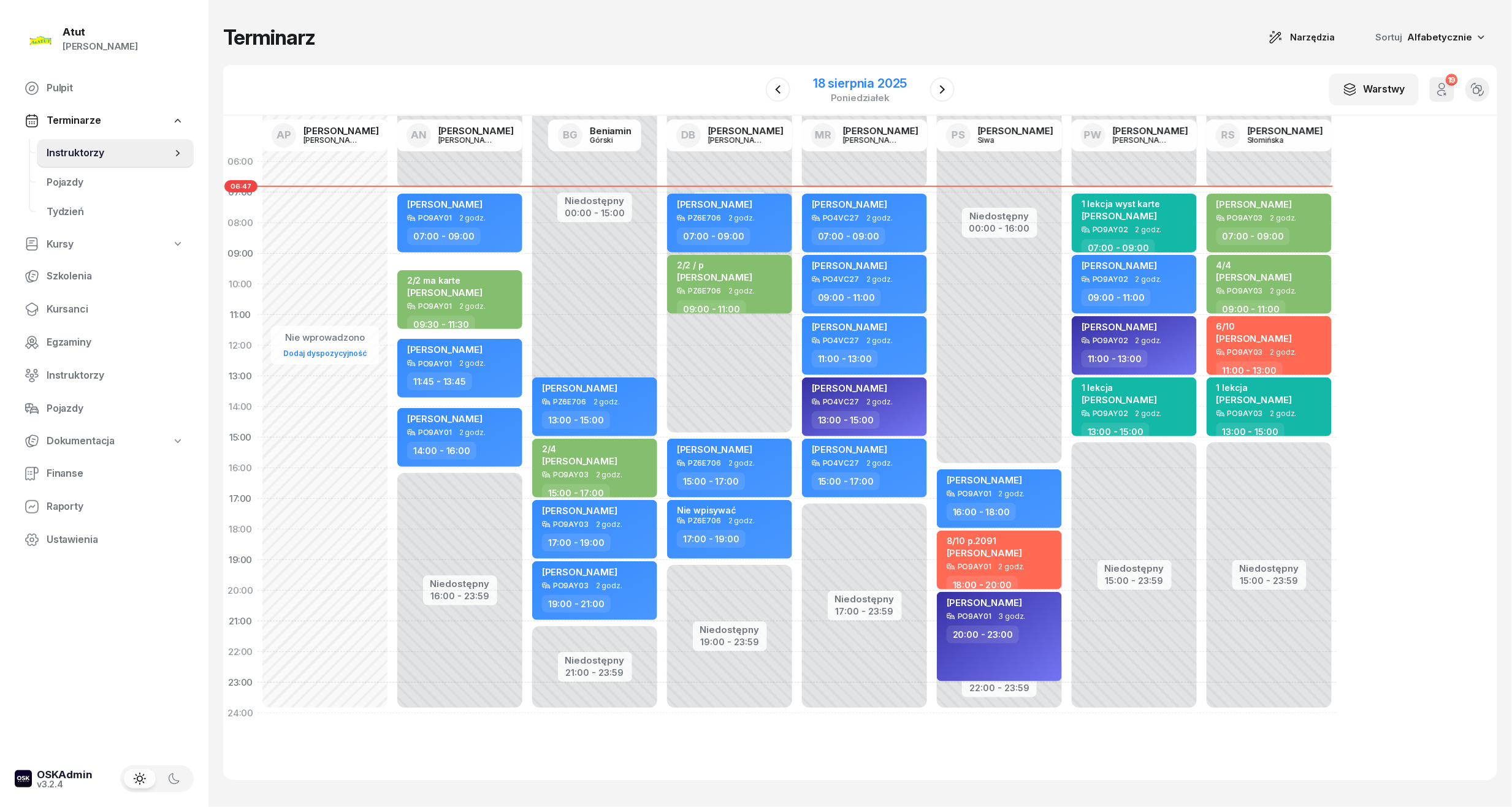
click at [857, 80] on div "18 sierpnia 2025" at bounding box center [860, 83] width 94 height 12
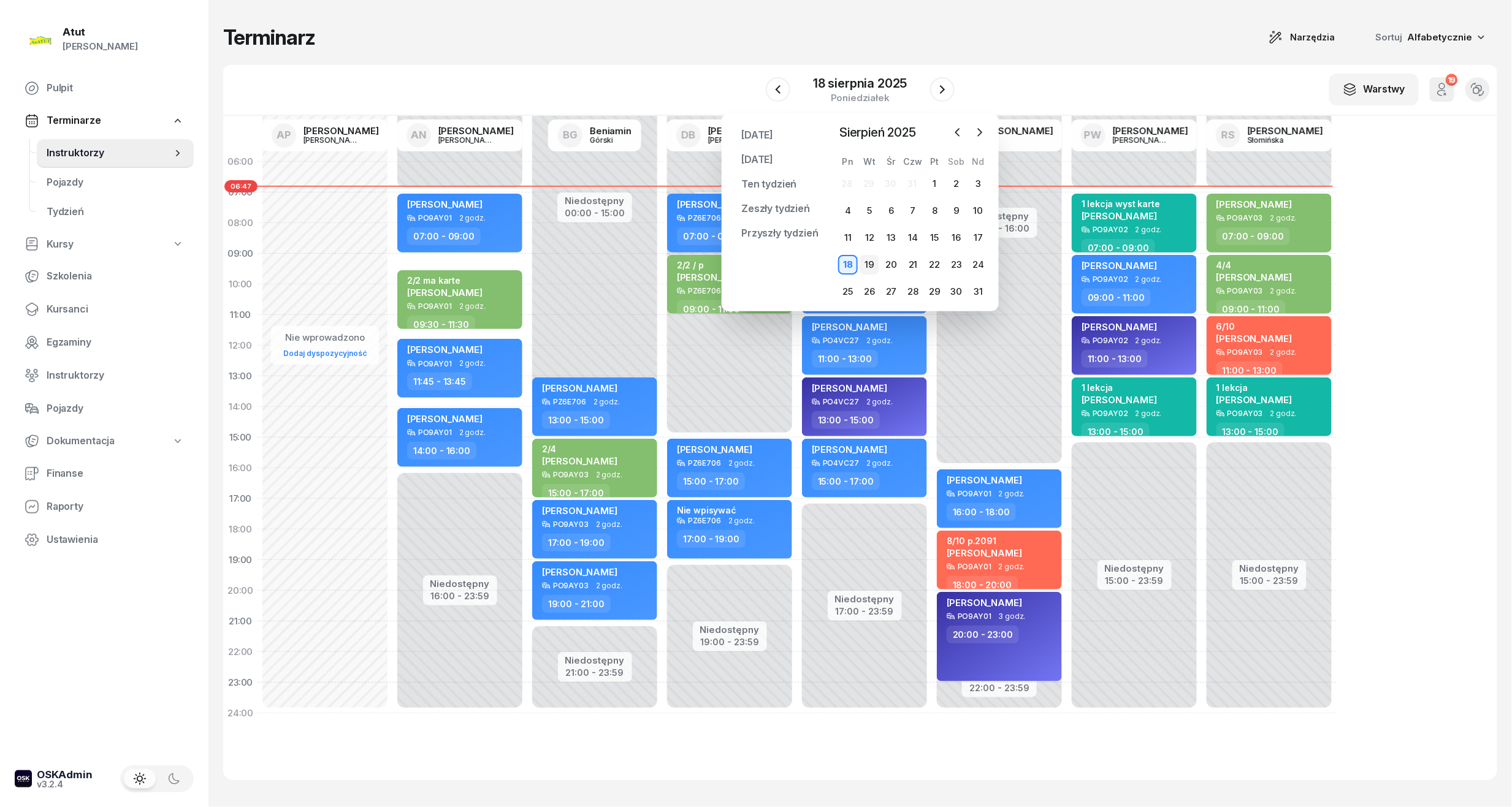
click at [871, 261] on div "19" at bounding box center [869, 265] width 19 height 19
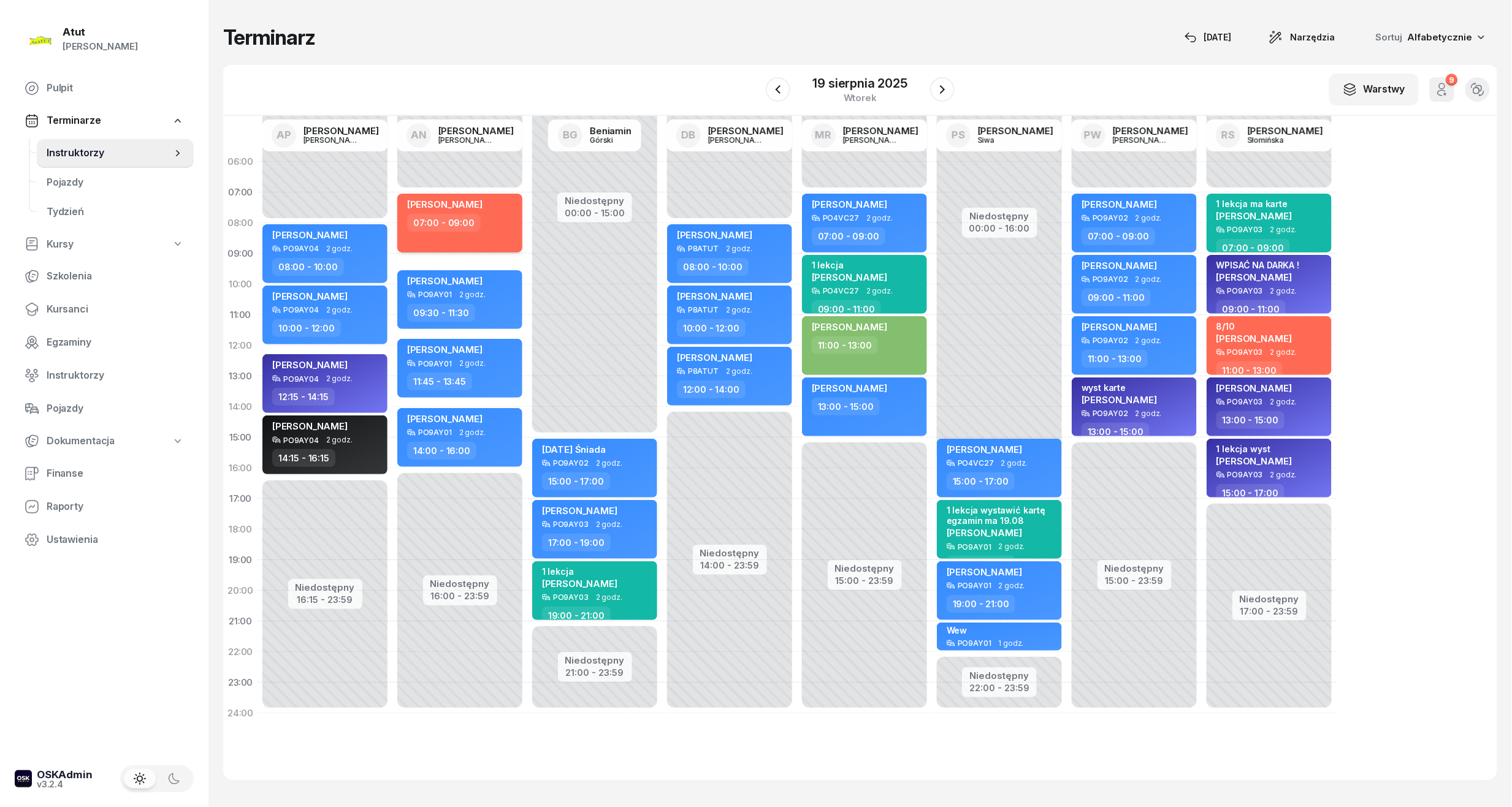
click at [477, 200] on span "[PERSON_NAME]" at bounding box center [444, 204] width 75 height 12
select select "07"
select select "09"
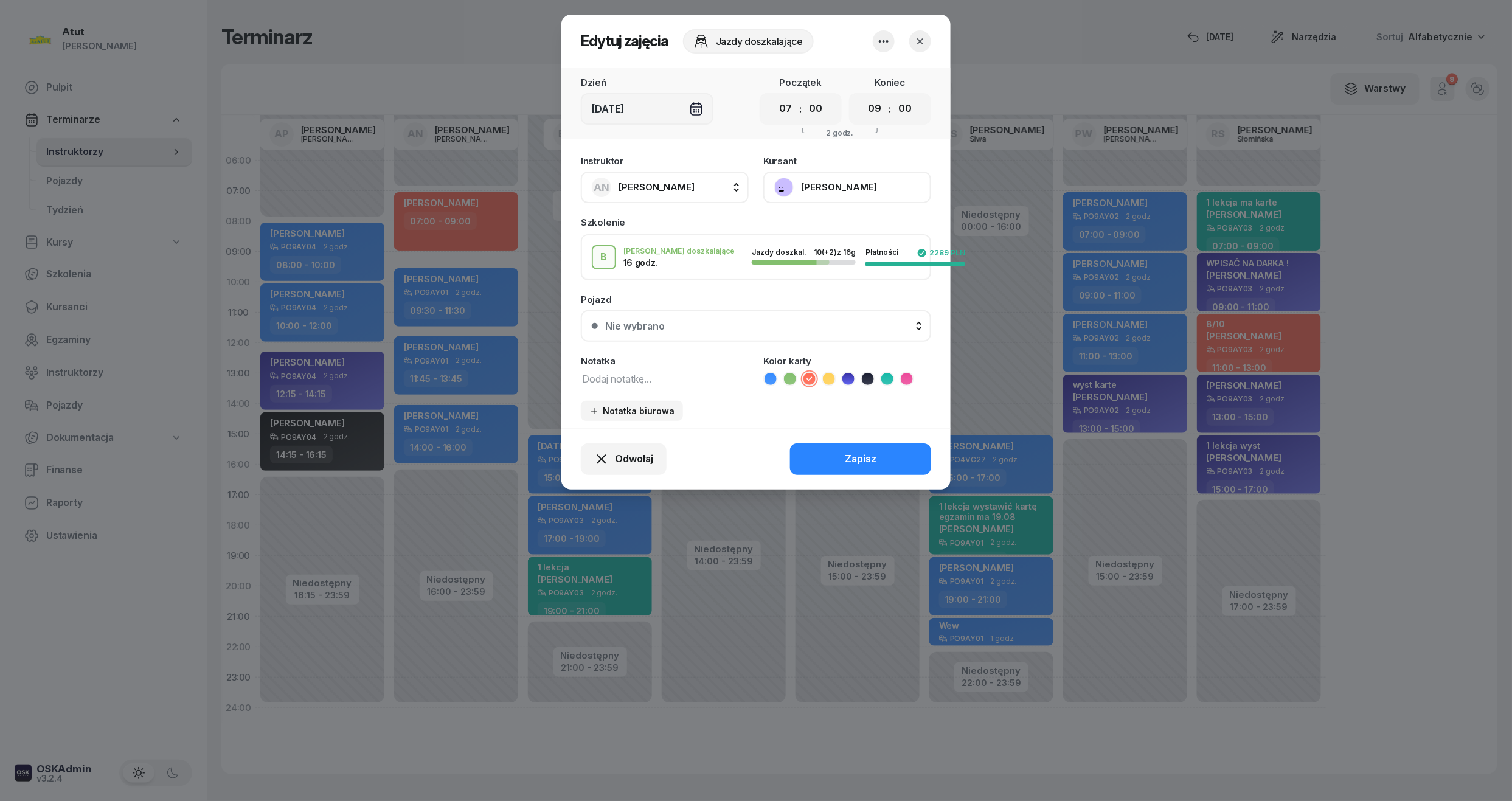
click at [816, 187] on button "[PERSON_NAME]" at bounding box center [847, 187] width 168 height 32
click at [816, 227] on div "Otwórz profil" at bounding box center [803, 228] width 59 height 16
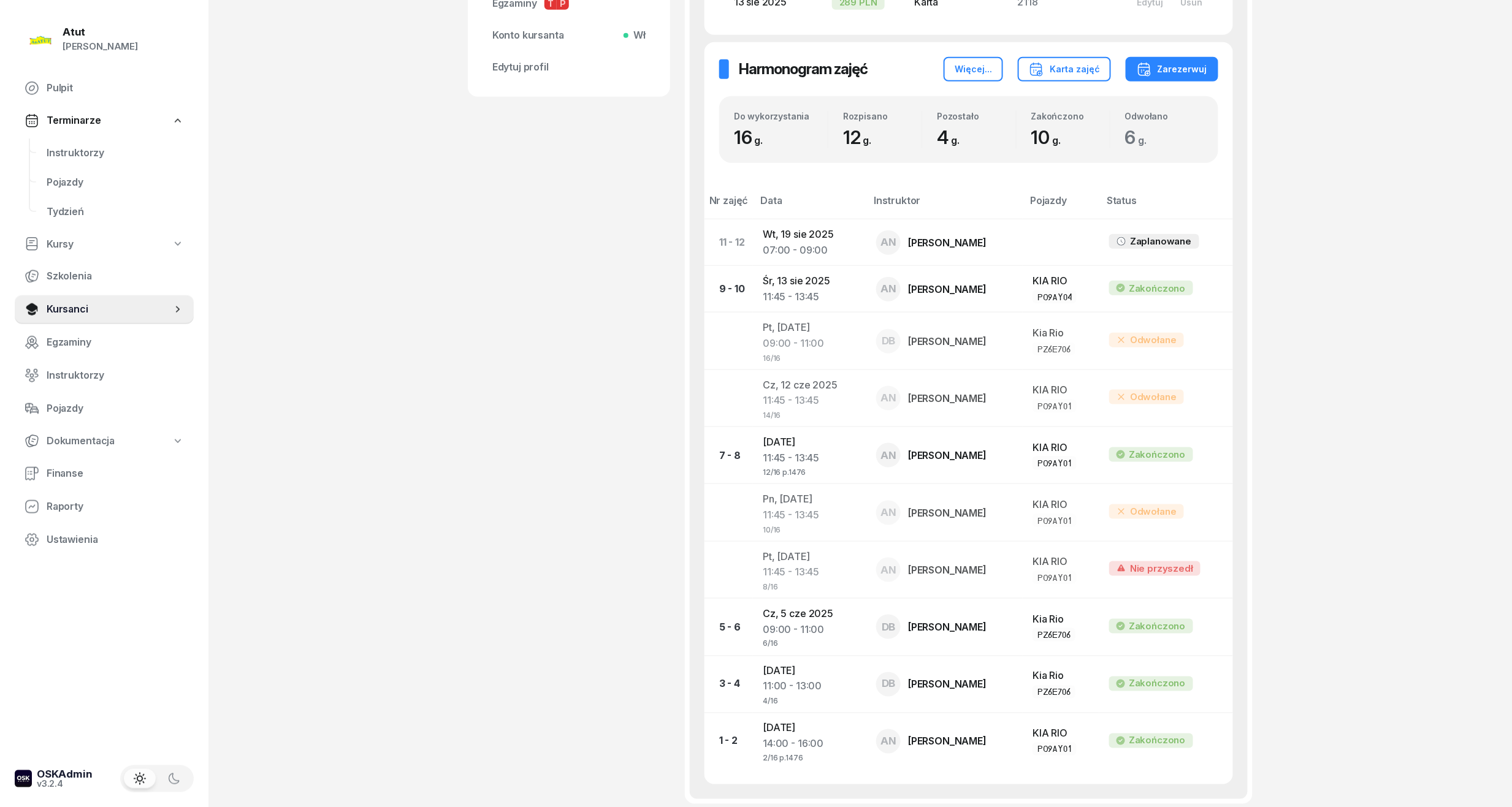
scroll to position [572, 0]
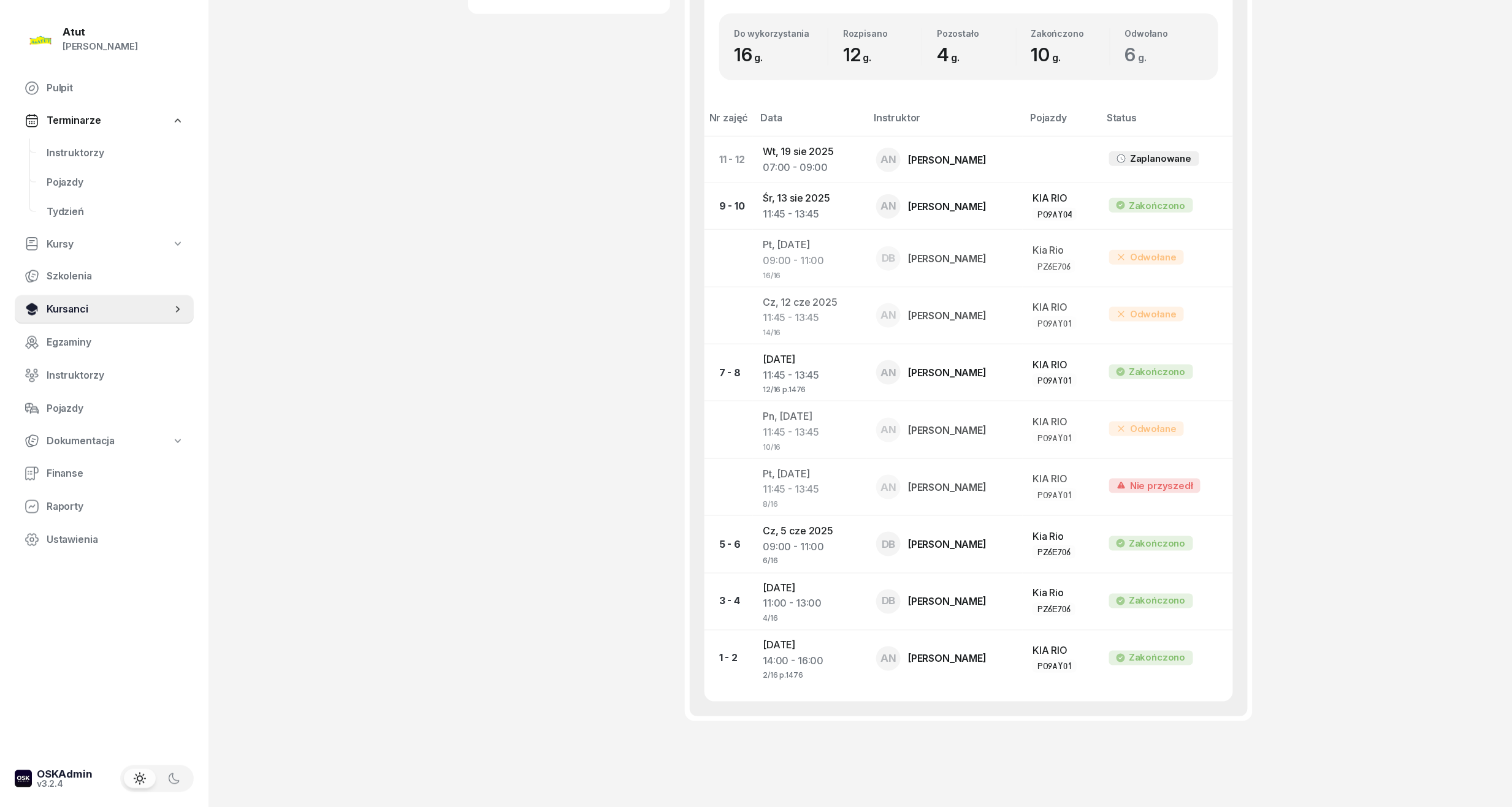
click at [64, 305] on span "Kursanci" at bounding box center [109, 309] width 125 height 16
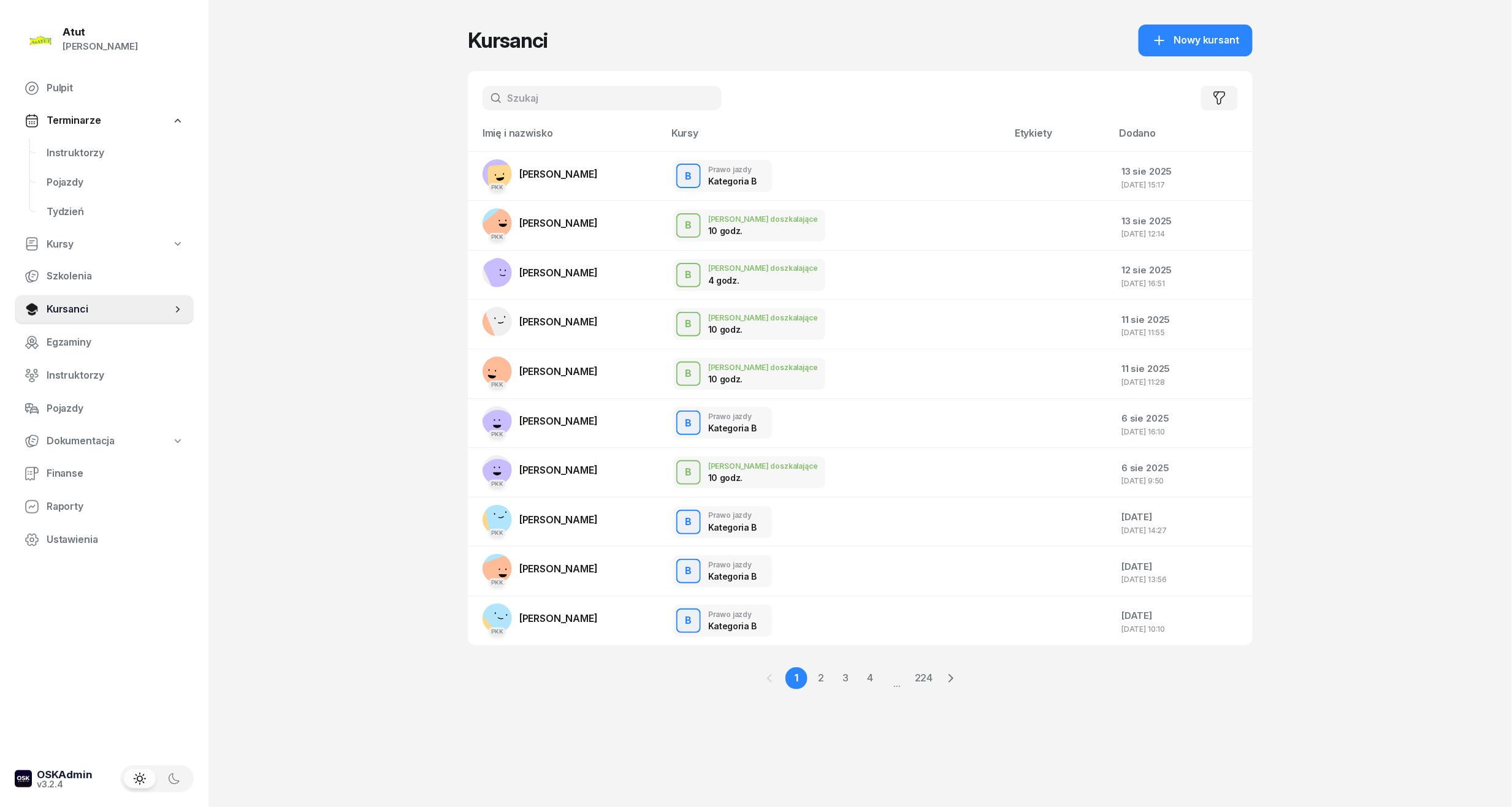
click at [529, 112] on div "Filtruj" at bounding box center [860, 98] width 784 height 54
click at [529, 101] on input "text" at bounding box center [602, 98] width 239 height 25
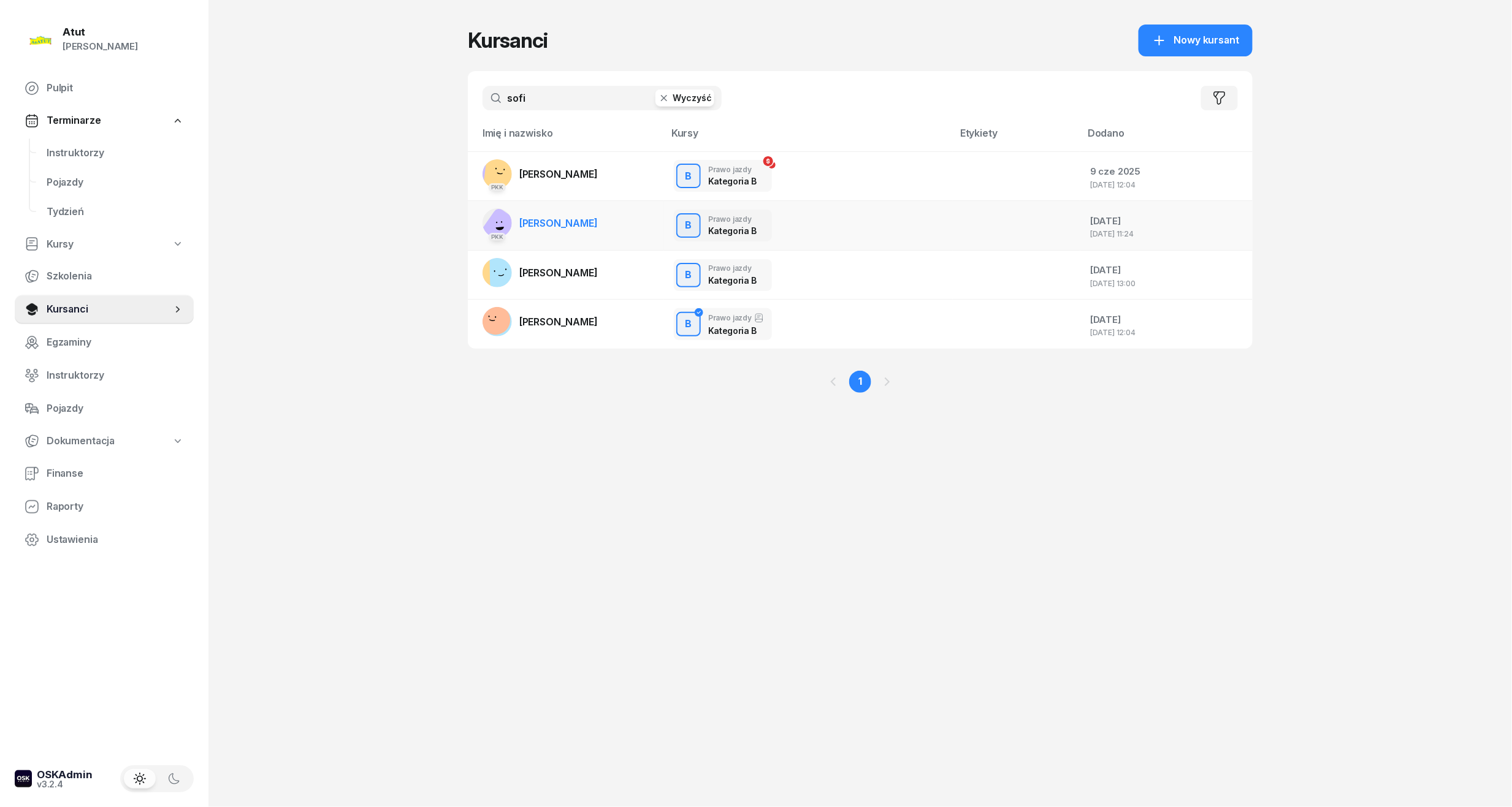
type input "sofi"
click at [540, 226] on span "[PERSON_NAME]" at bounding box center [558, 223] width 78 height 12
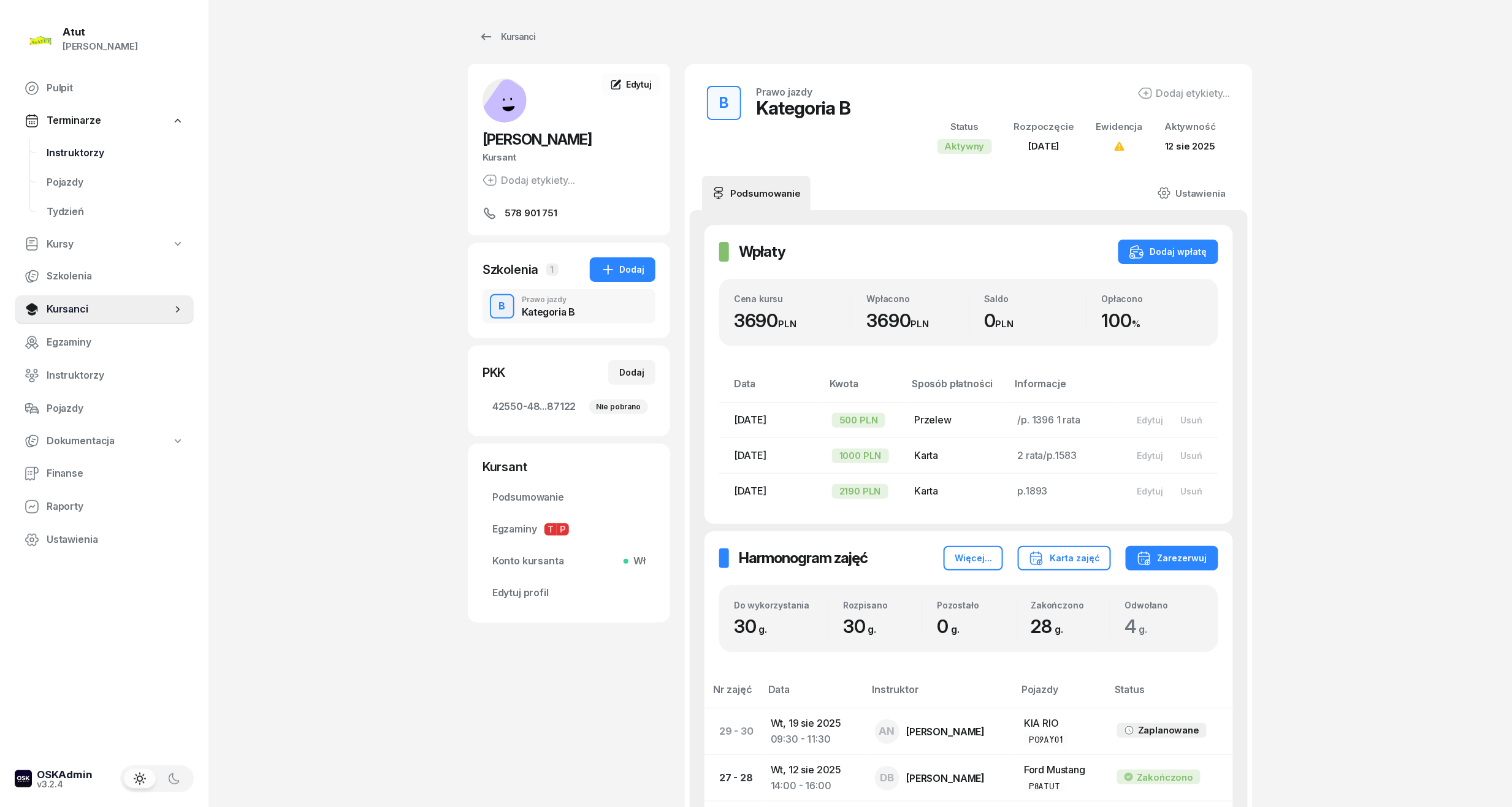
click at [57, 154] on span "Instruktorzy" at bounding box center [115, 153] width 137 height 16
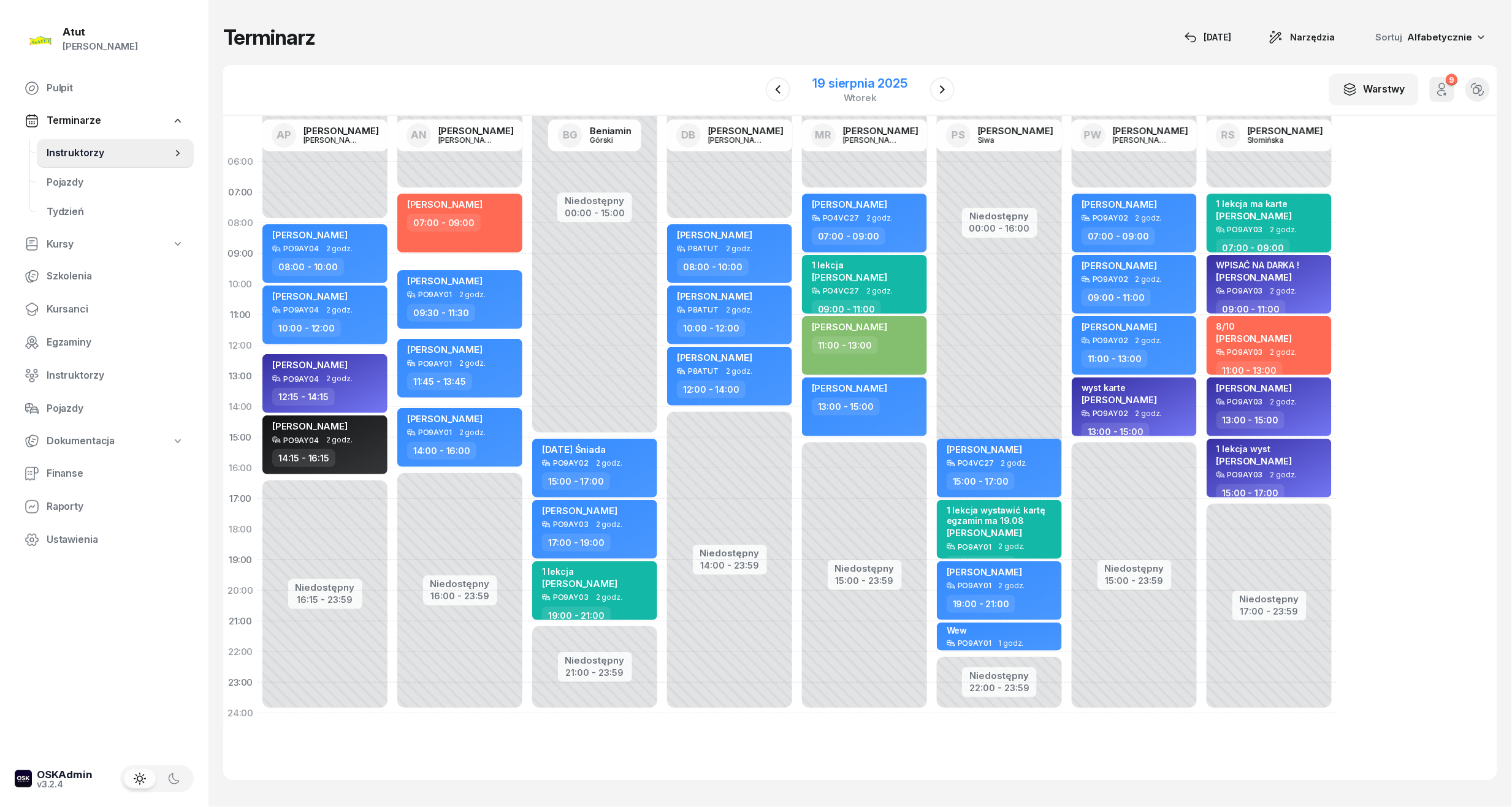
click at [869, 81] on div "19 sierpnia 2025" at bounding box center [860, 83] width 95 height 12
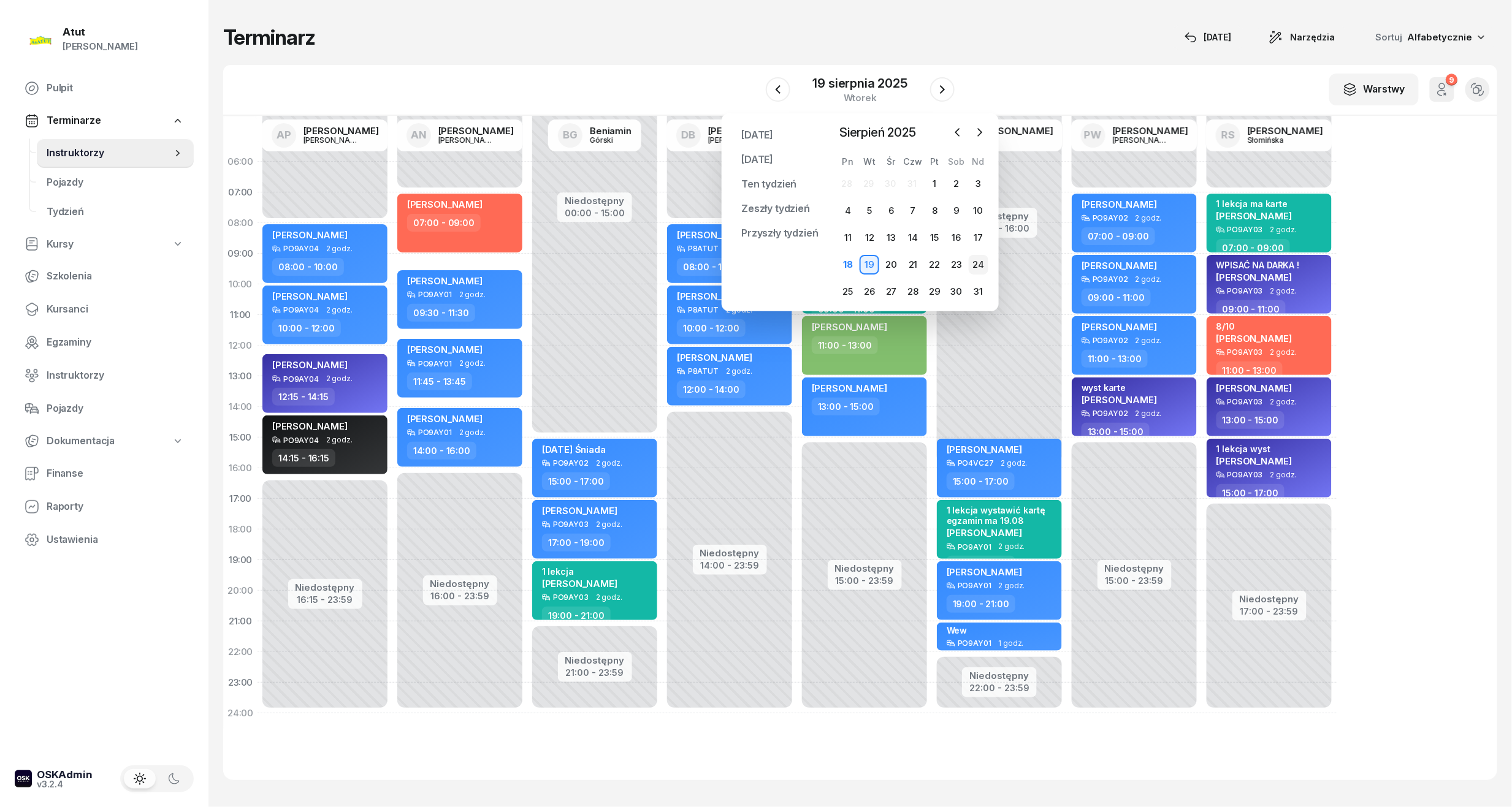
click at [982, 264] on div "24" at bounding box center [978, 265] width 19 height 19
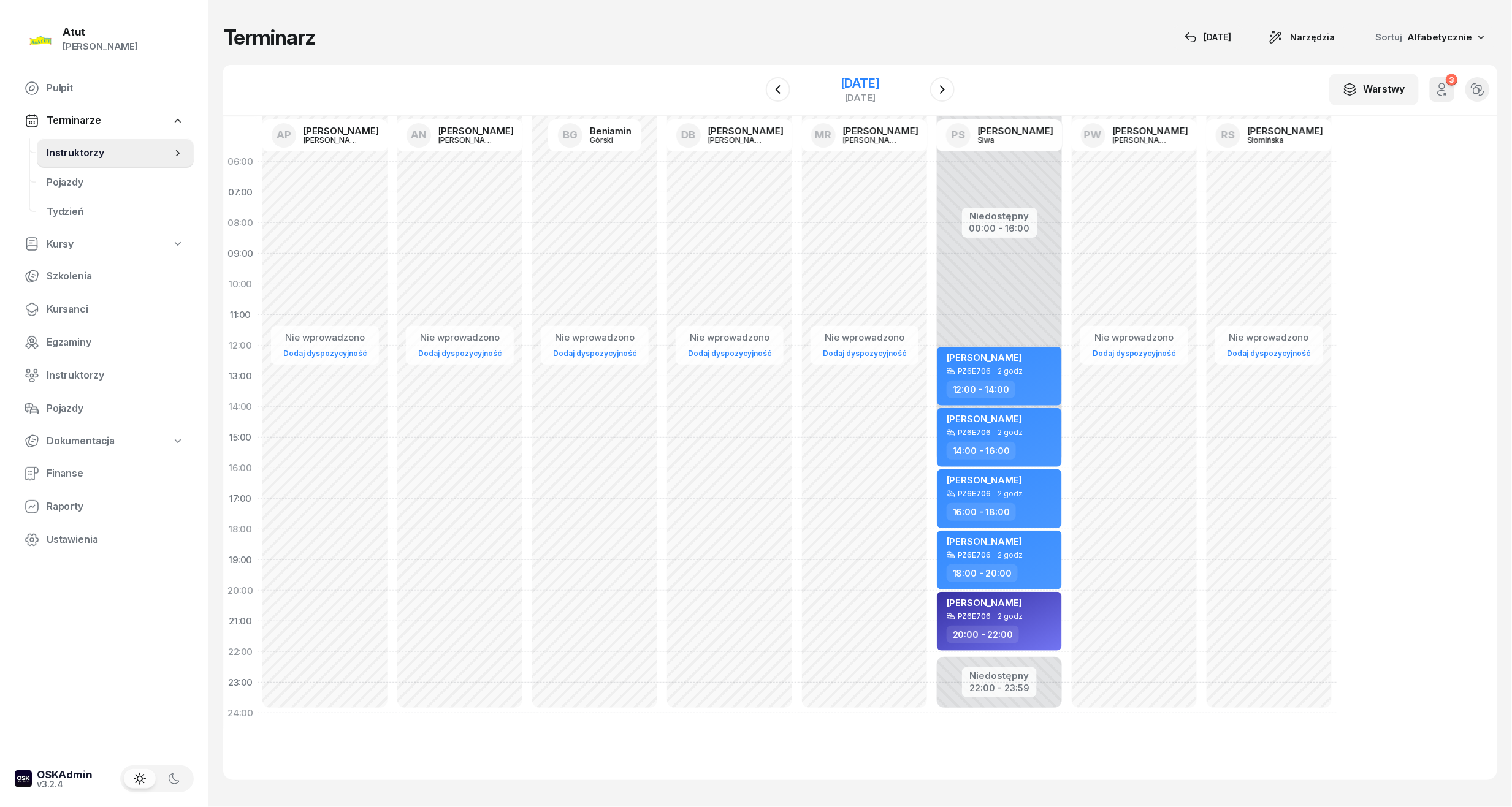
click at [858, 84] on div "[DATE]" at bounding box center [860, 83] width 40 height 12
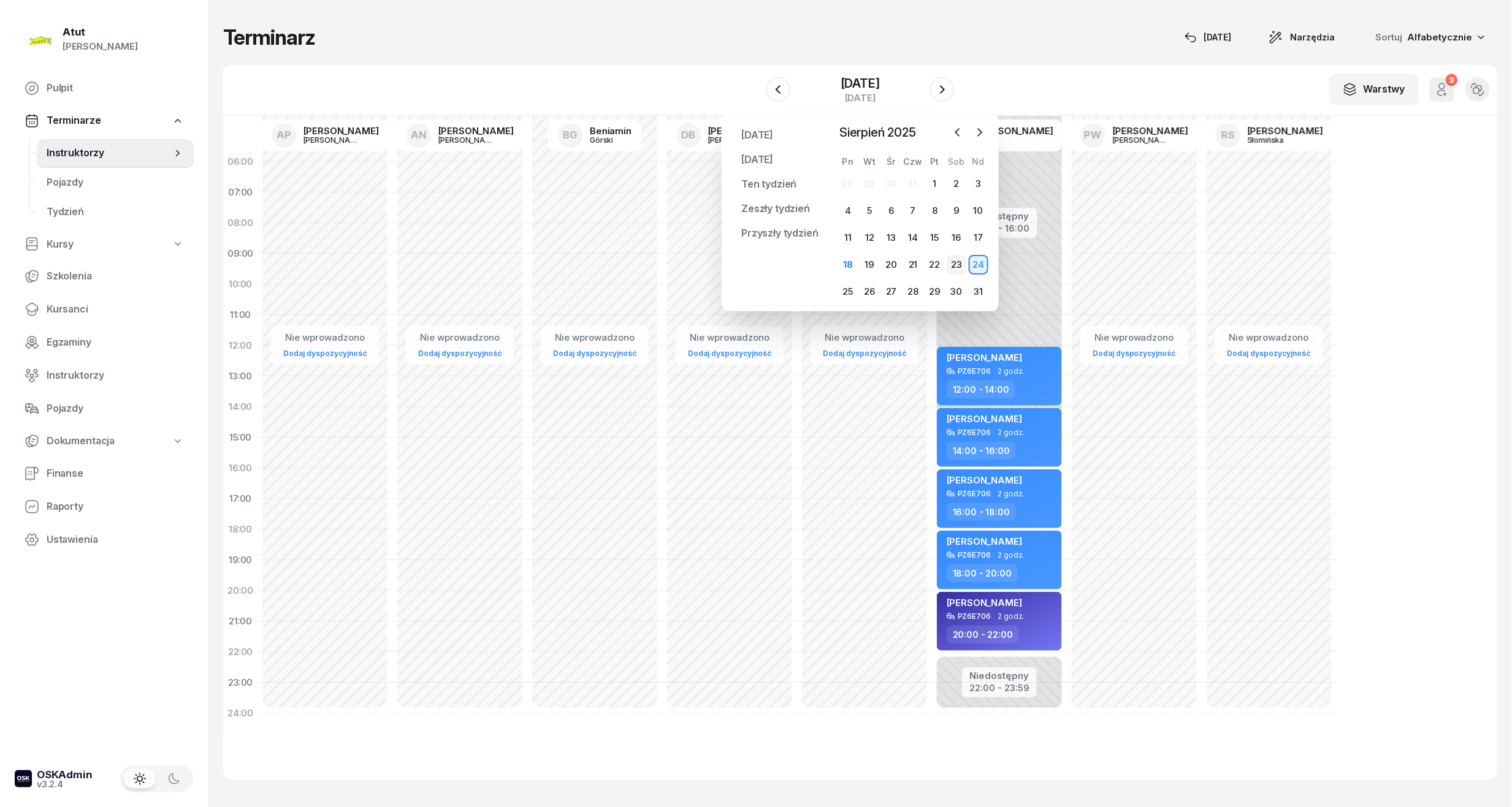
click at [957, 261] on div "23" at bounding box center [956, 265] width 19 height 19
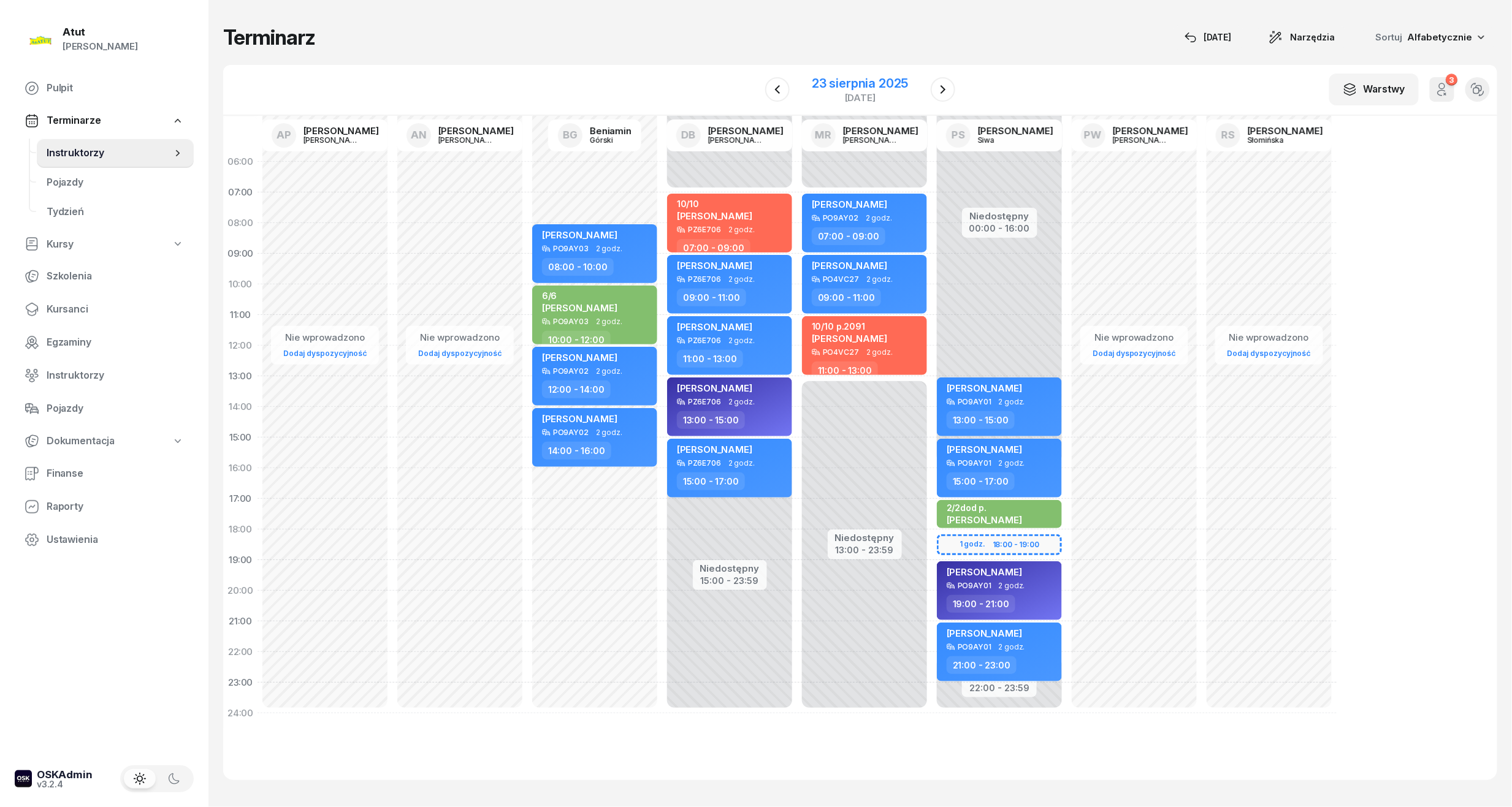
click at [842, 87] on div "23 sierpnia 2025" at bounding box center [860, 83] width 96 height 12
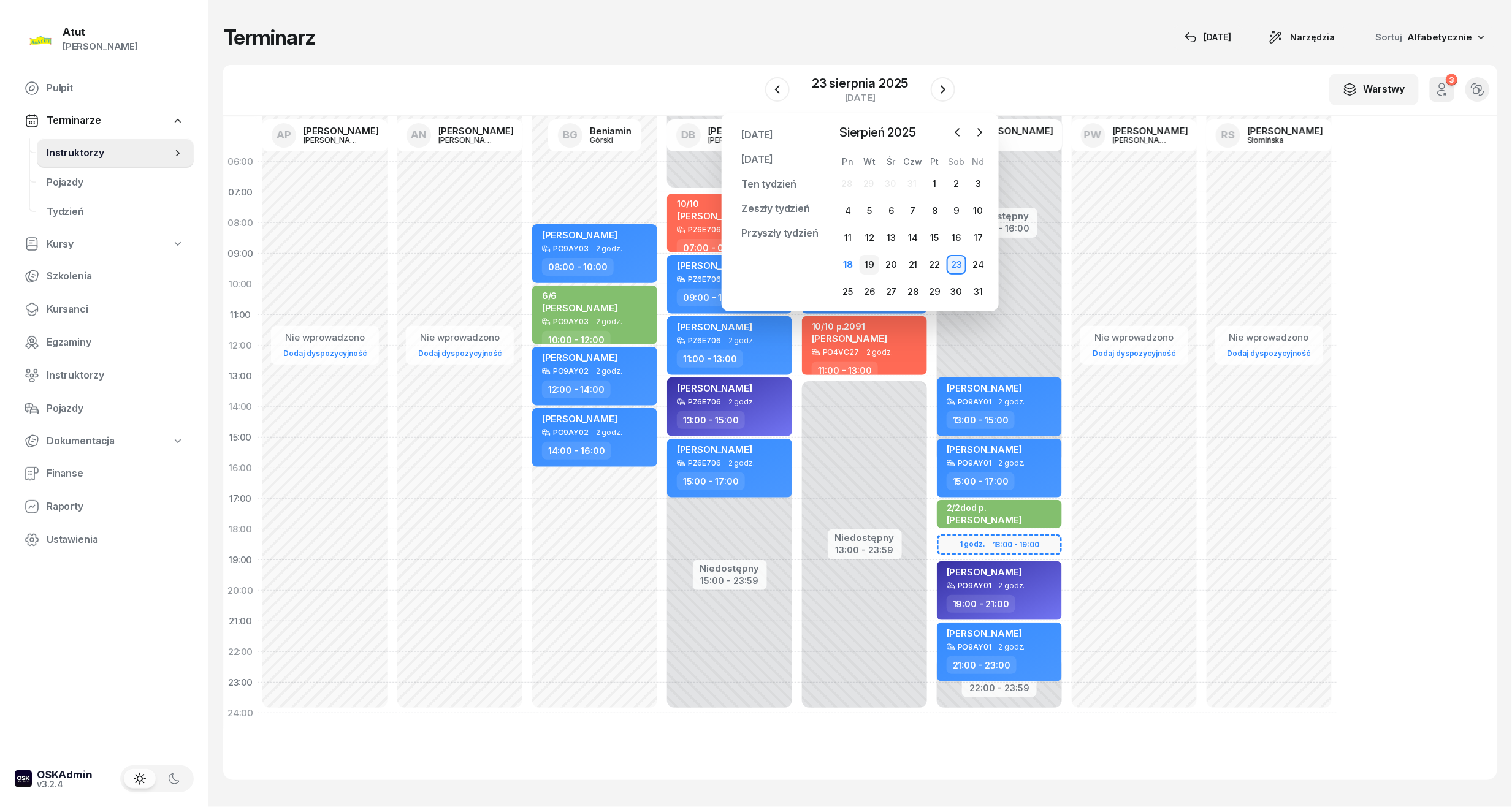
click at [863, 266] on div "19" at bounding box center [869, 265] width 19 height 19
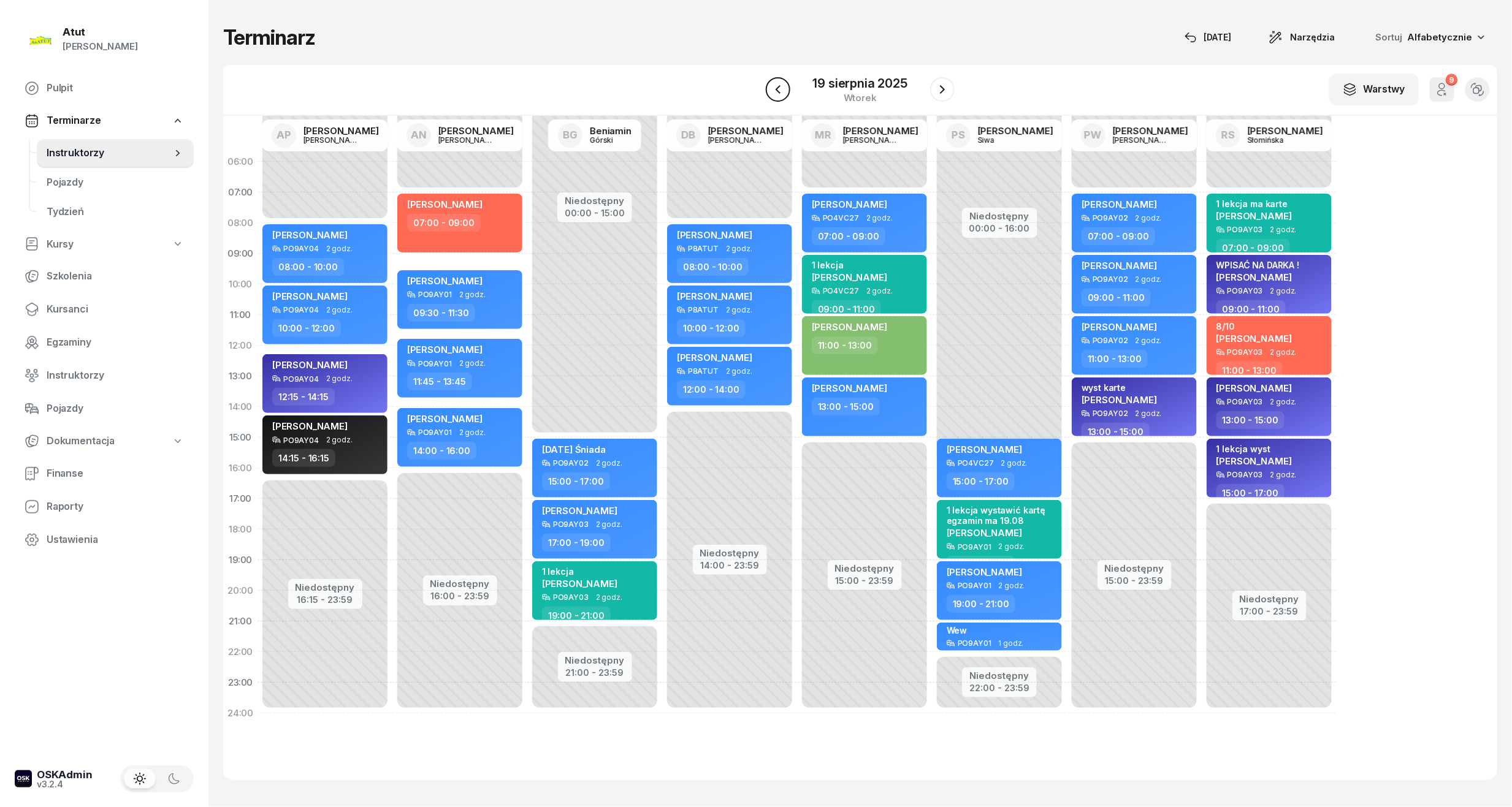
click at [784, 86] on icon "button" at bounding box center [778, 89] width 15 height 15
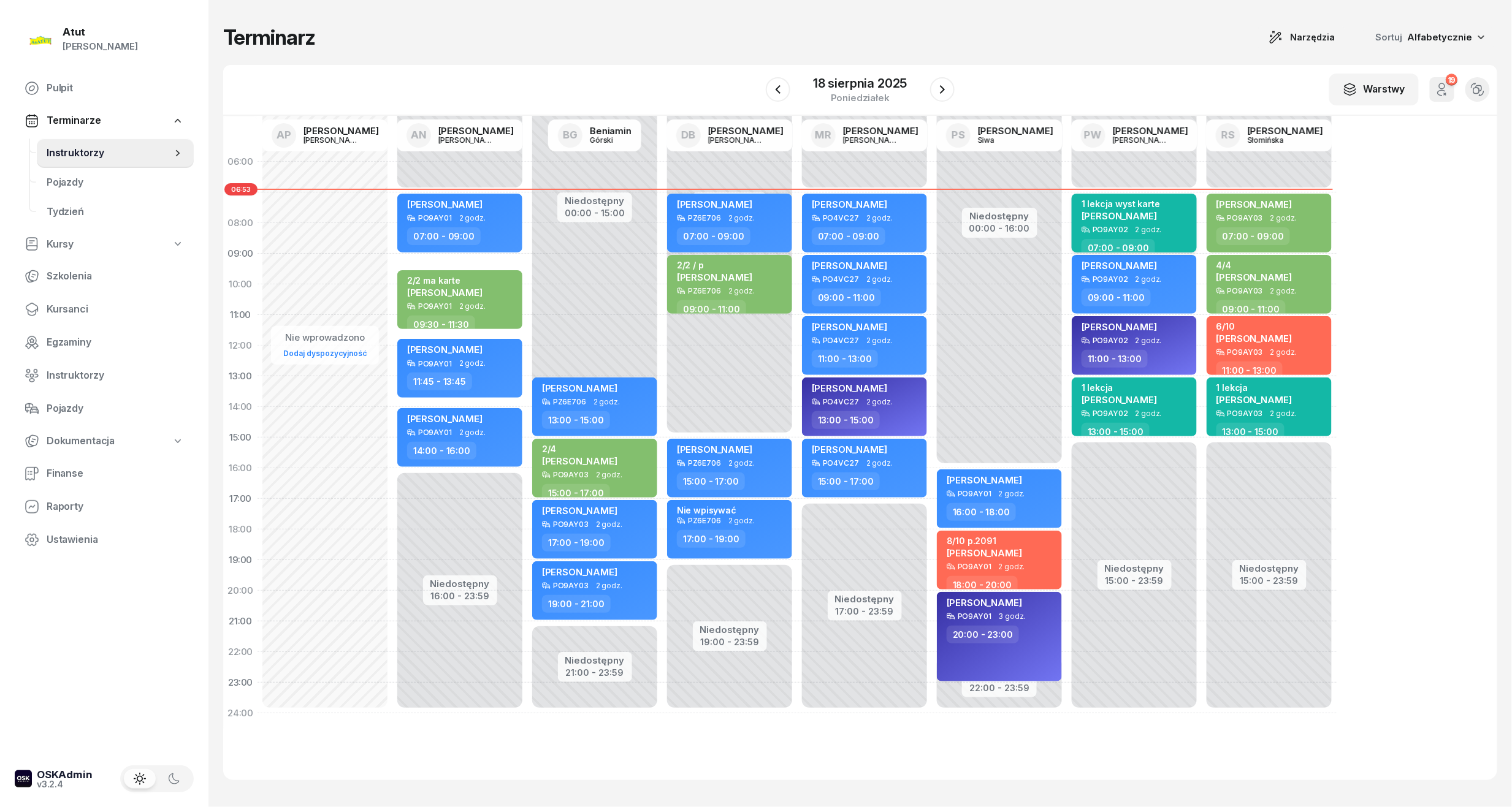
click at [1133, 209] on div "1 lekcja wyst karte" at bounding box center [1120, 203] width 78 height 10
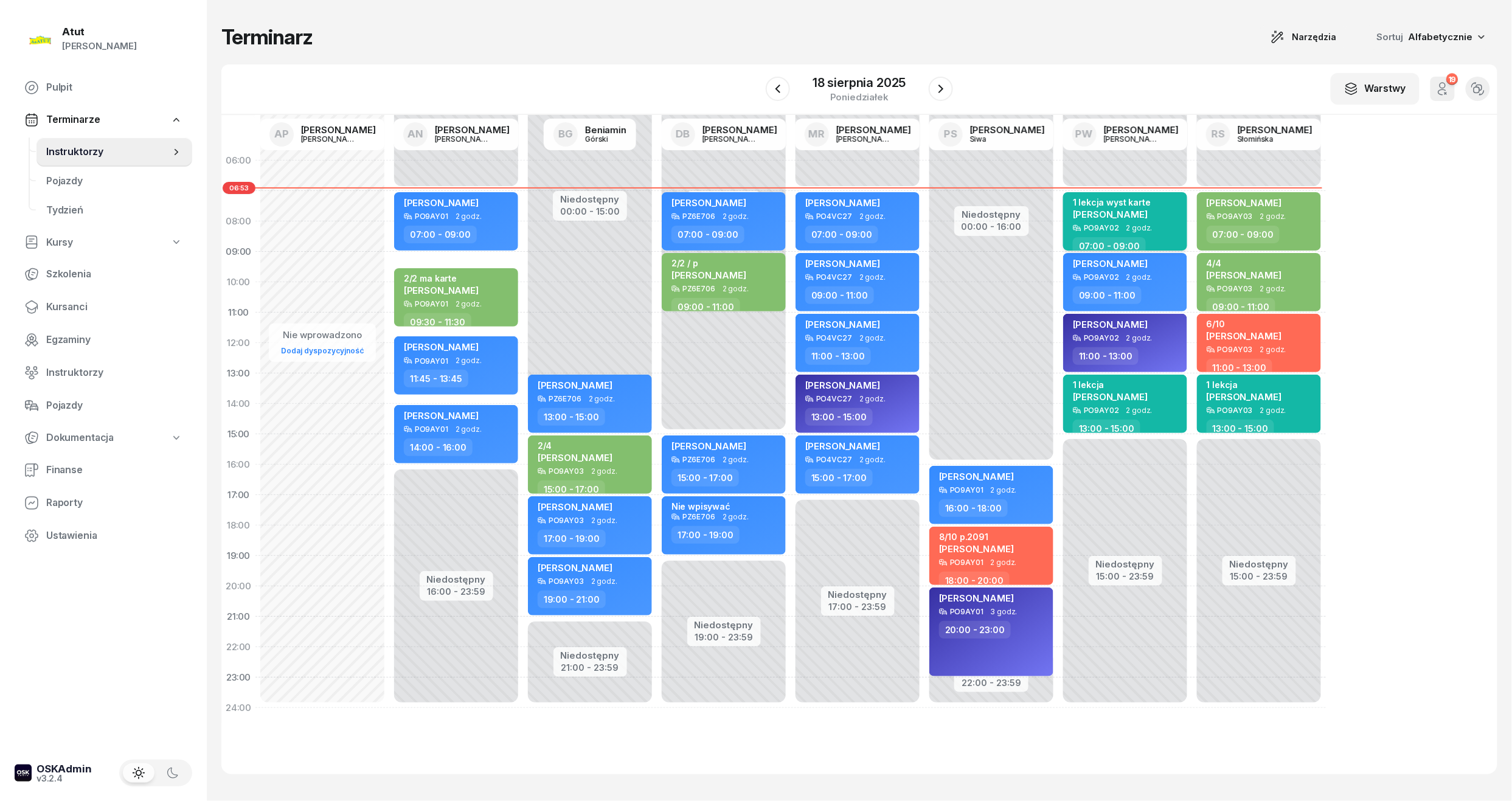
select select "07"
select select "09"
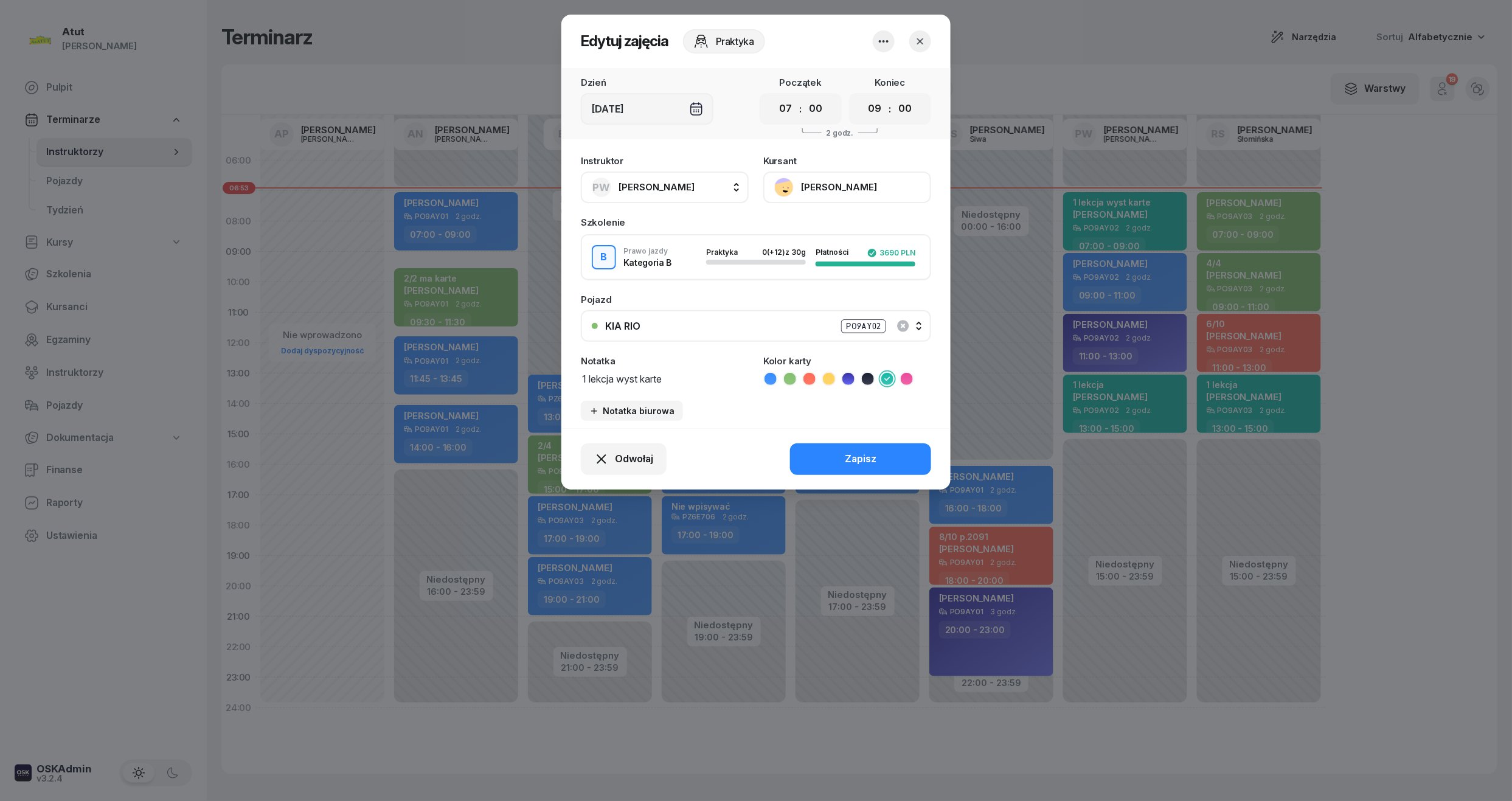
click at [823, 183] on button "[PERSON_NAME]" at bounding box center [847, 187] width 168 height 32
click at [818, 231] on div "Otwórz profil" at bounding box center [803, 228] width 59 height 16
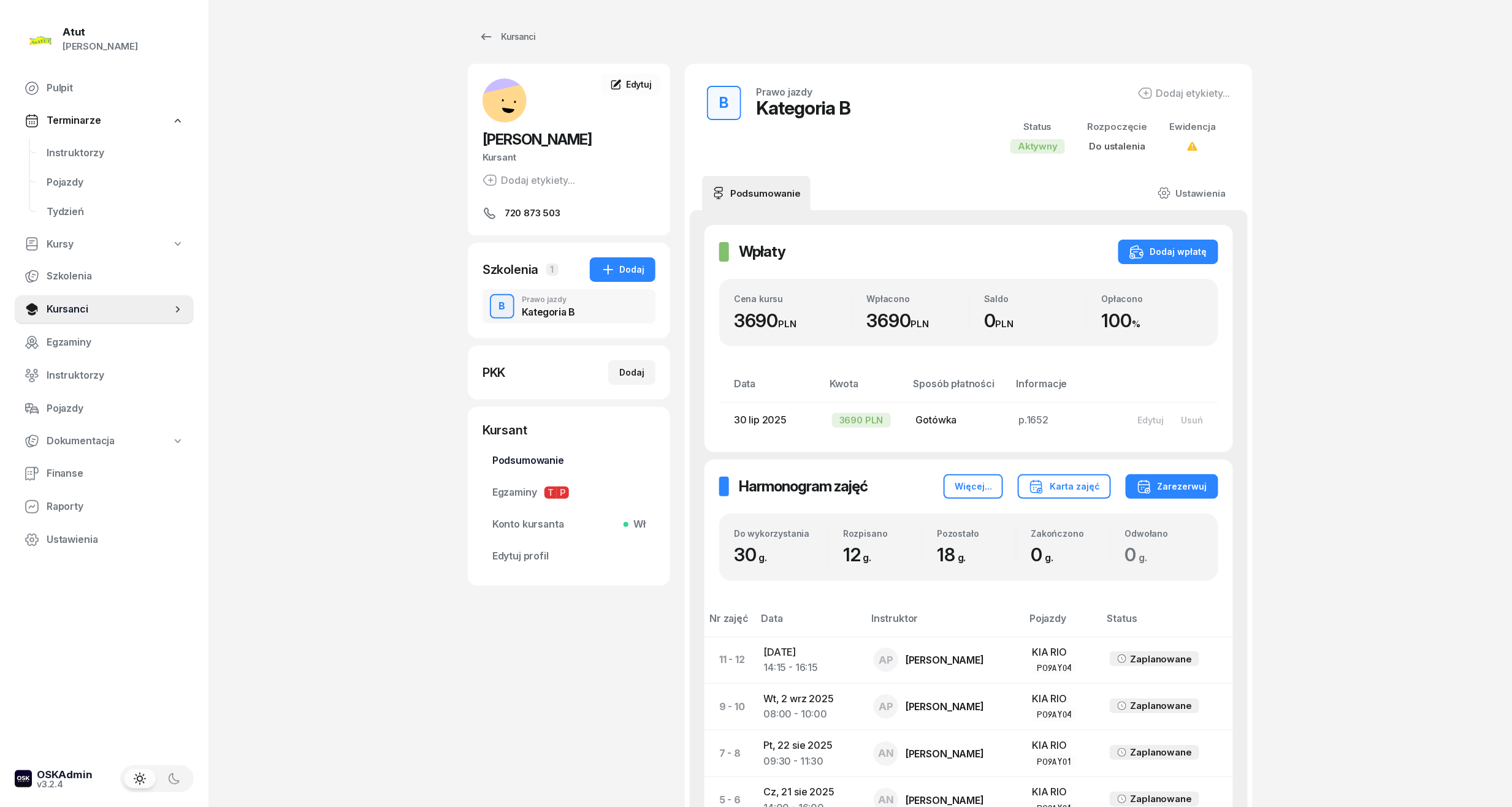
click at [530, 459] on span "Podsumowanie" at bounding box center [569, 461] width 154 height 16
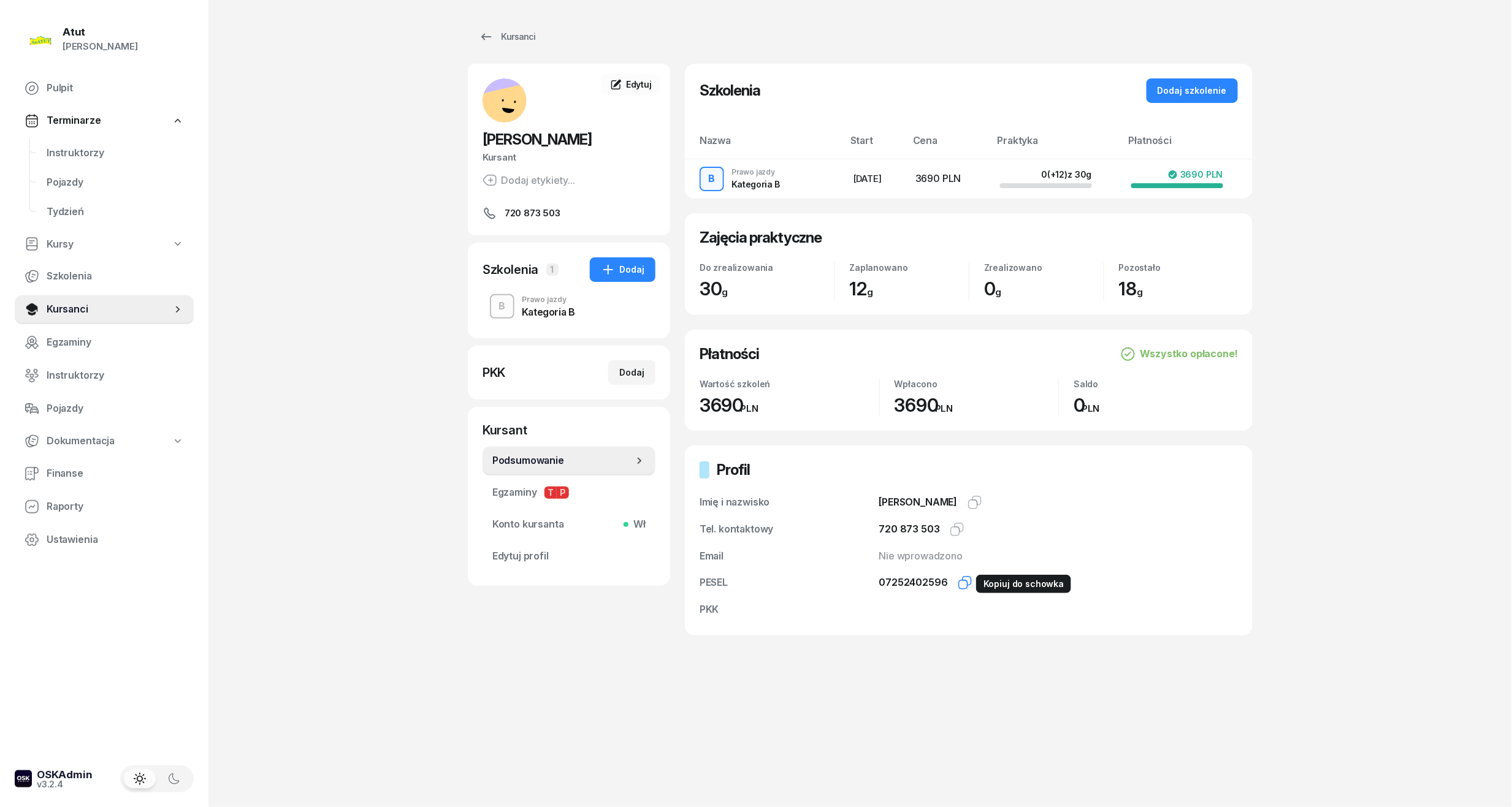
click at [963, 586] on icon "button" at bounding box center [965, 583] width 15 height 15
